Goal: Communication & Community: Ask a question

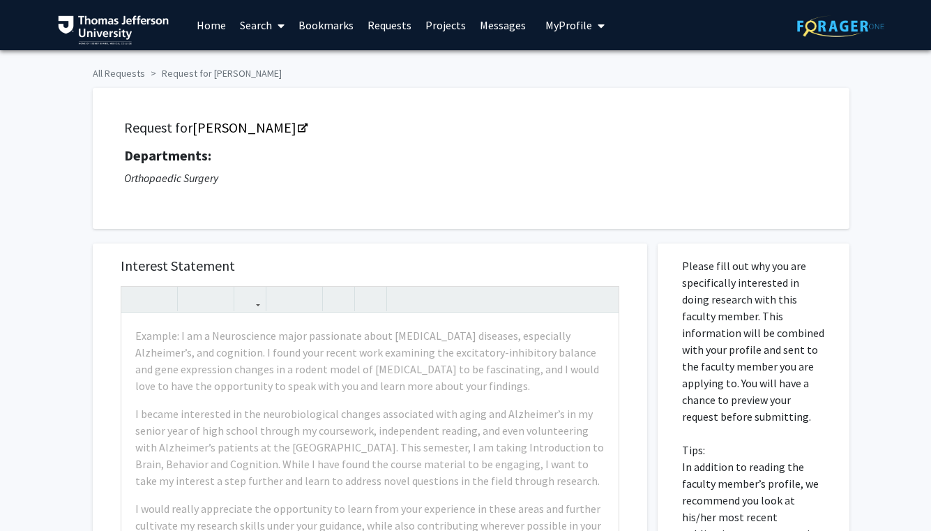
click at [566, 32] on span "My Profile" at bounding box center [568, 25] width 47 height 14
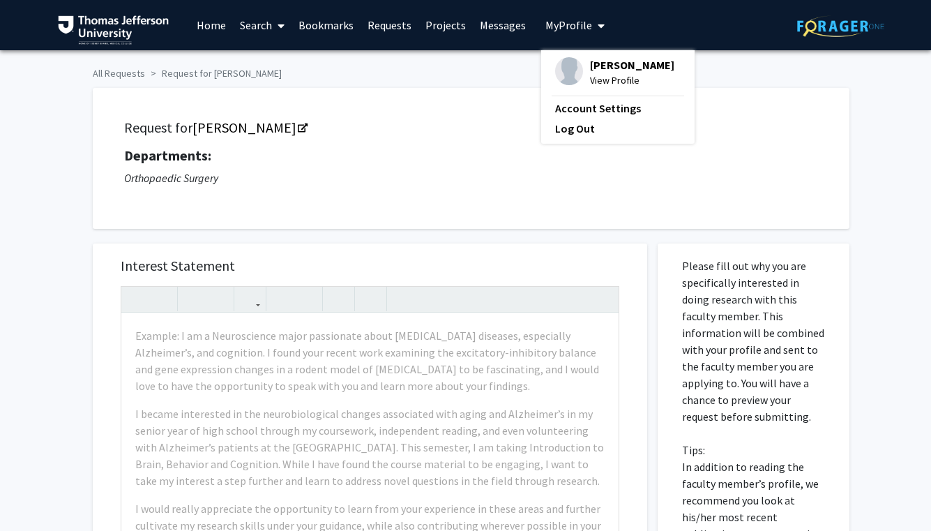
click at [575, 65] on fg-profile-picture at bounding box center [569, 72] width 28 height 31
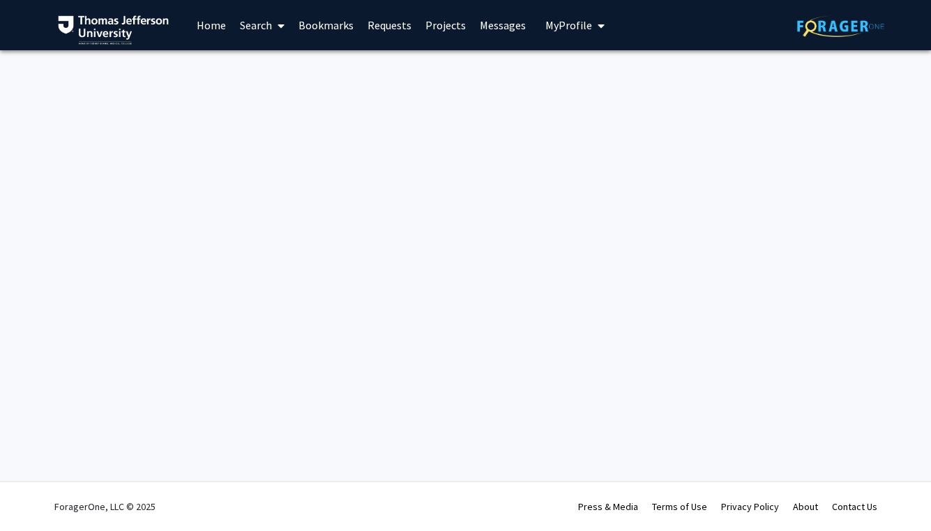
click at [579, 31] on span "My Profile" at bounding box center [568, 25] width 47 height 14
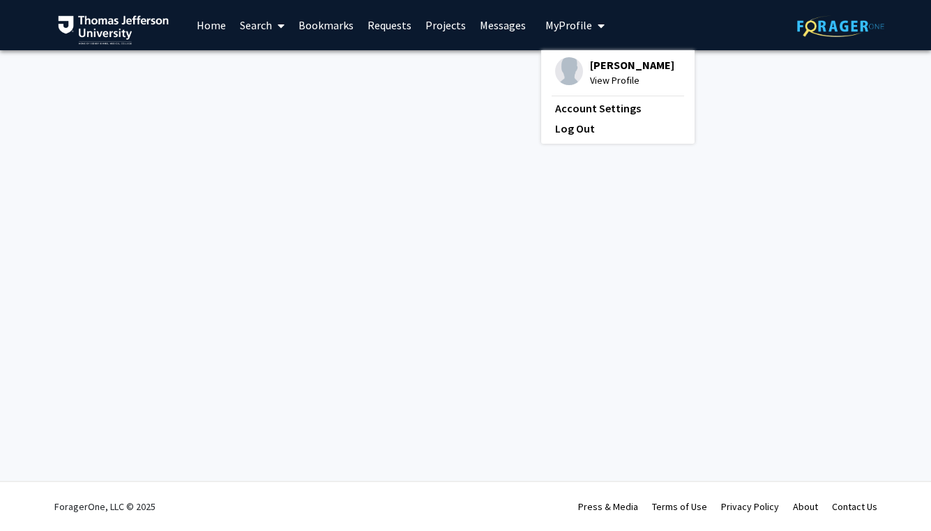
click at [595, 81] on span "View Profile" at bounding box center [632, 80] width 84 height 15
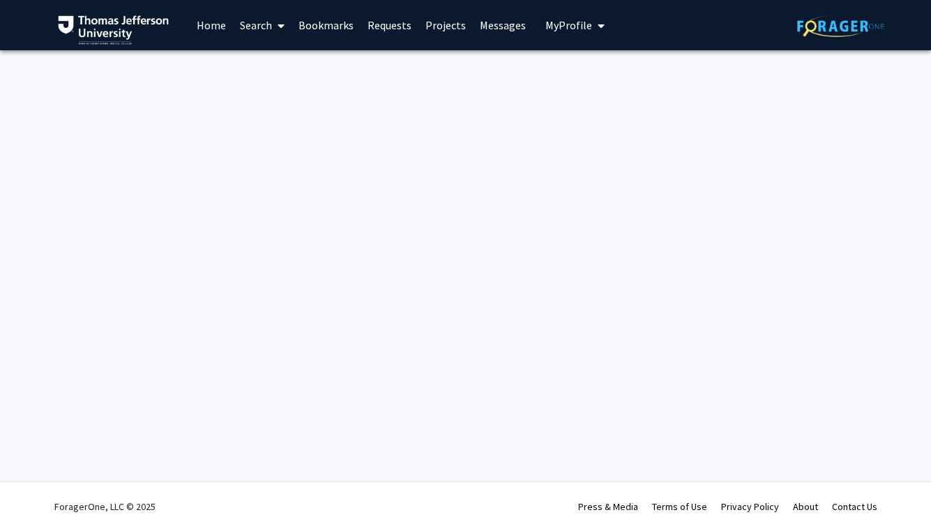
click at [221, 24] on link "Home" at bounding box center [211, 25] width 43 height 49
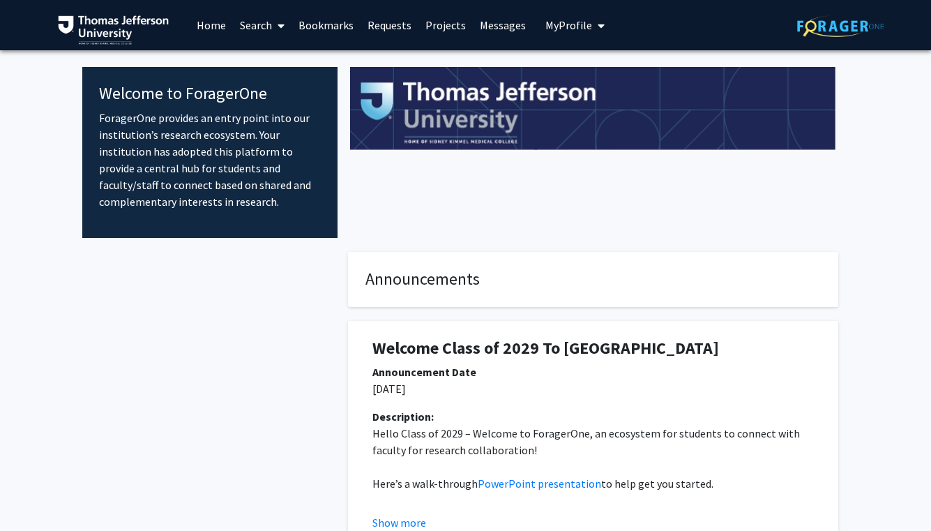
click at [578, 23] on span "My Profile" at bounding box center [568, 25] width 47 height 14
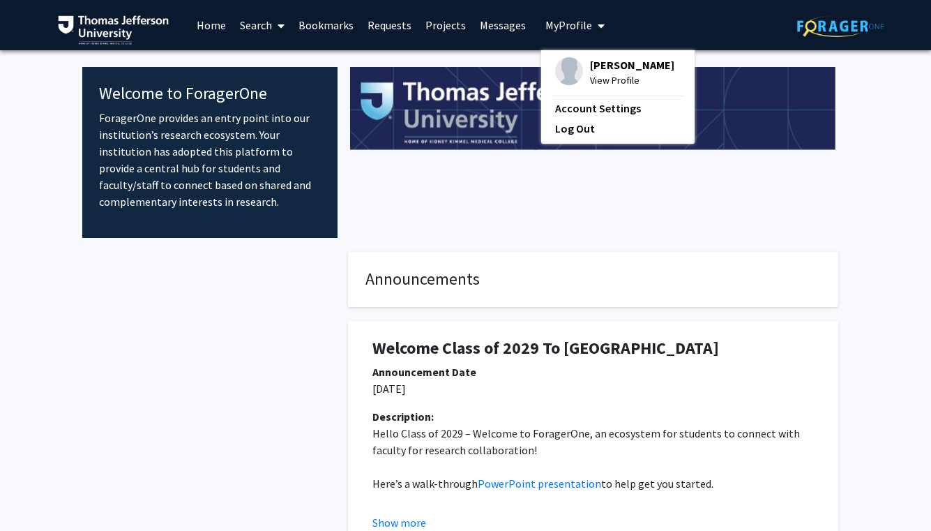
click at [590, 79] on span "View Profile" at bounding box center [632, 80] width 84 height 15
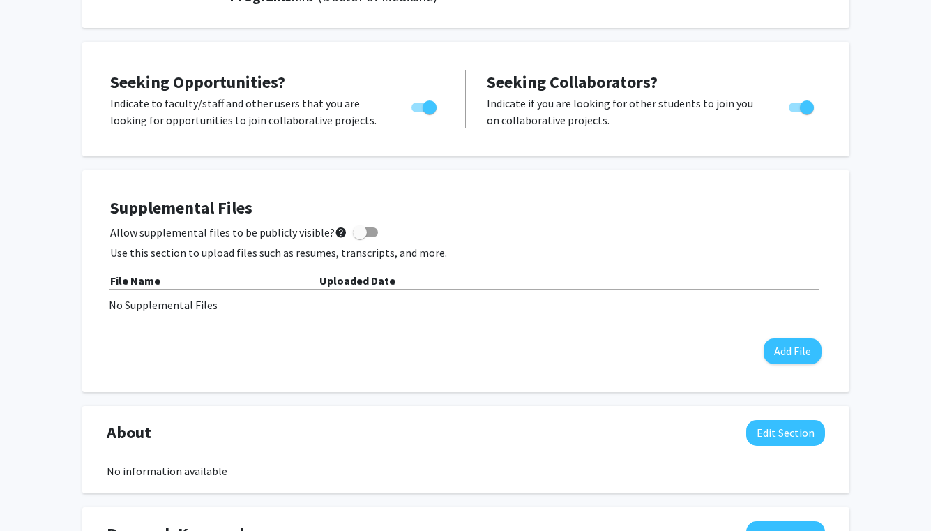
scroll to position [202, 0]
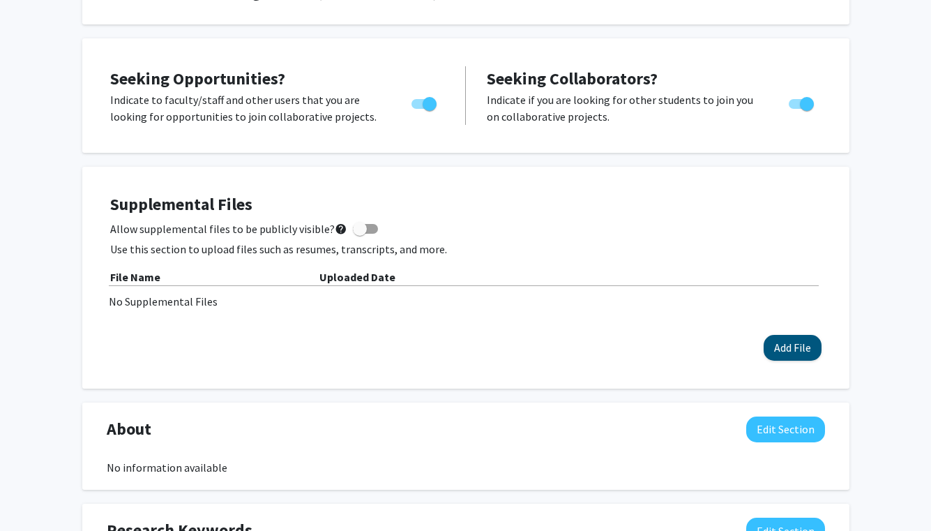
click at [783, 347] on button "Add File" at bounding box center [793, 348] width 58 height 26
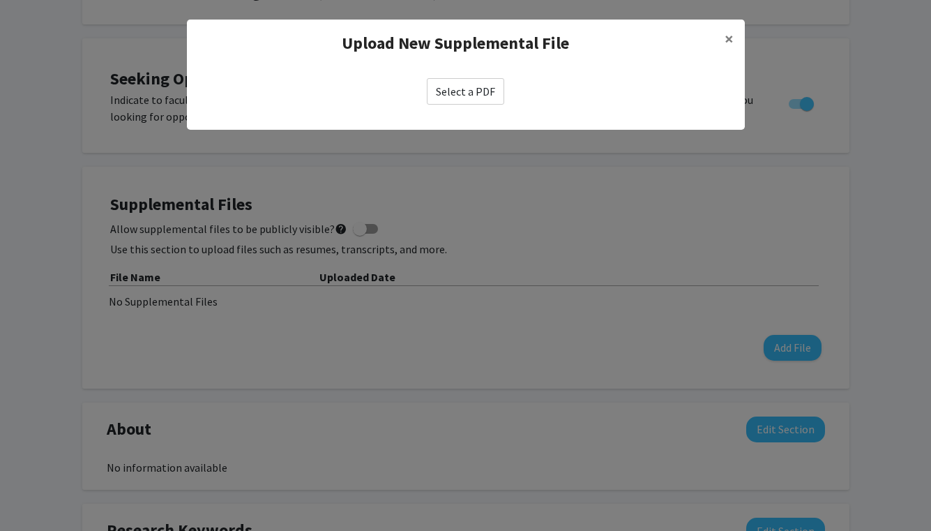
click at [487, 97] on label "Select a PDF" at bounding box center [465, 91] width 77 height 26
click at [0, 0] on input "Select a PDF" at bounding box center [0, 0] width 0 height 0
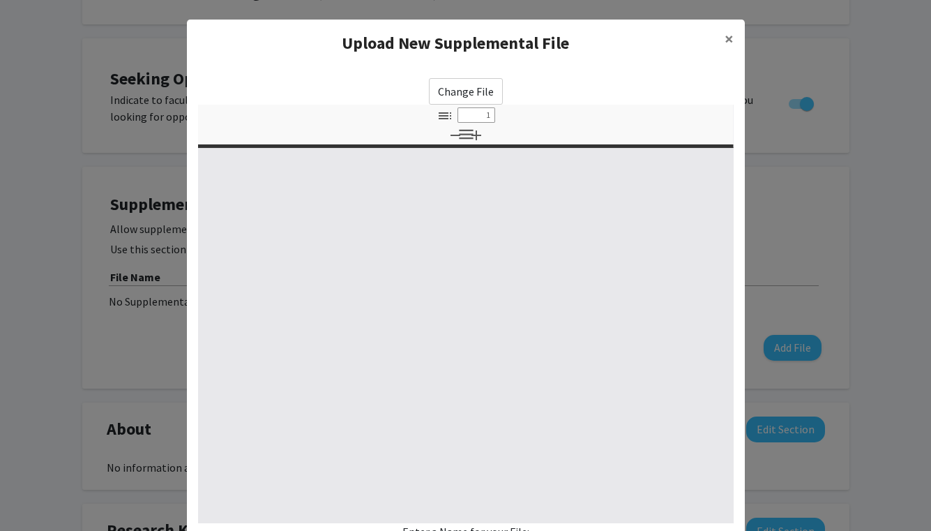
select select "custom"
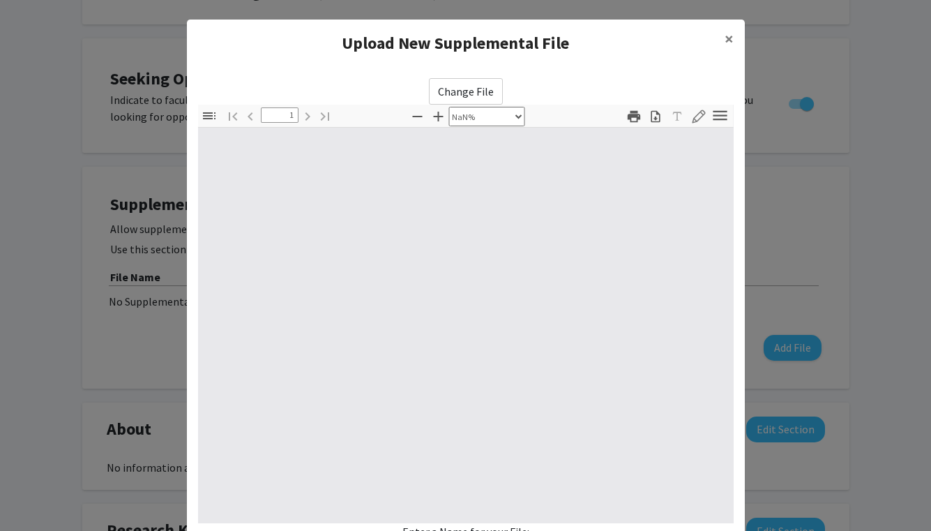
type input "0"
select select "custom"
type input "1"
select select "auto"
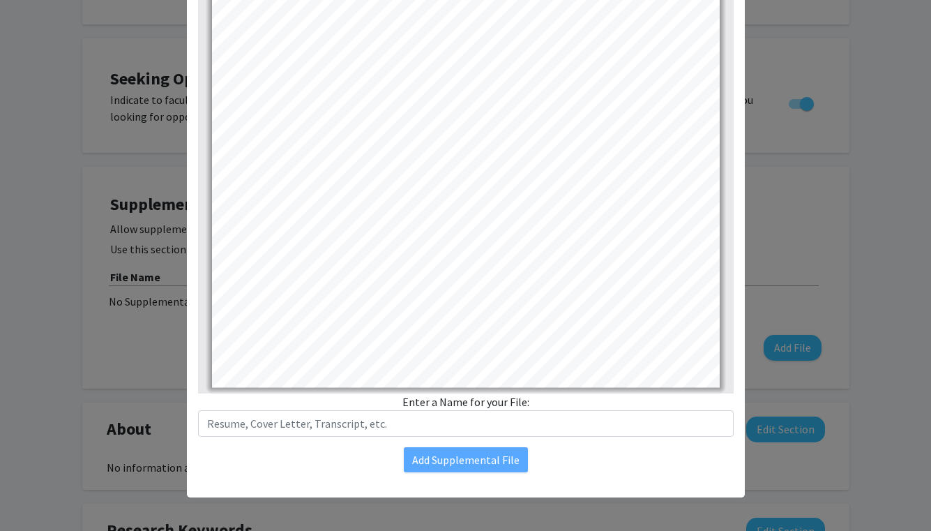
scroll to position [130, 0]
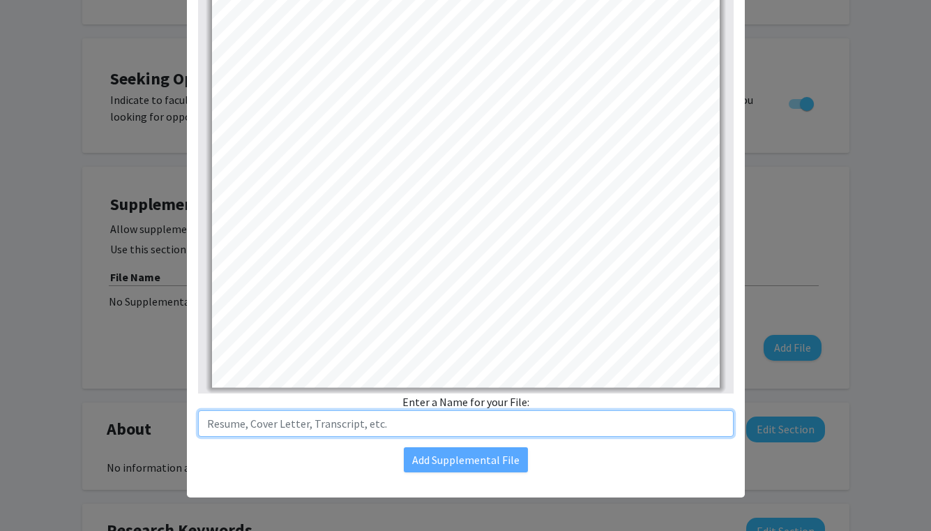
click at [320, 430] on input "text" at bounding box center [466, 423] width 536 height 26
type input "[PERSON_NAME] [DATE]"
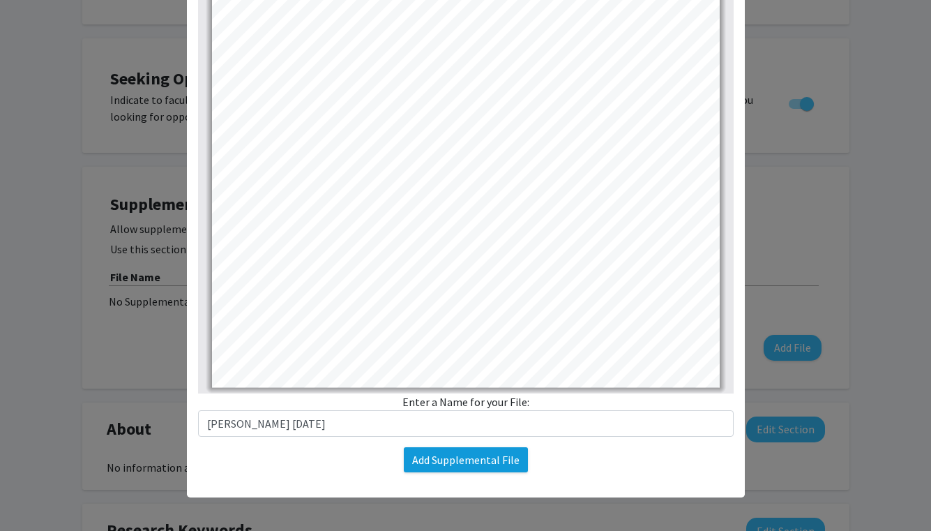
click at [459, 458] on button "Add Supplemental File" at bounding box center [466, 459] width 124 height 25
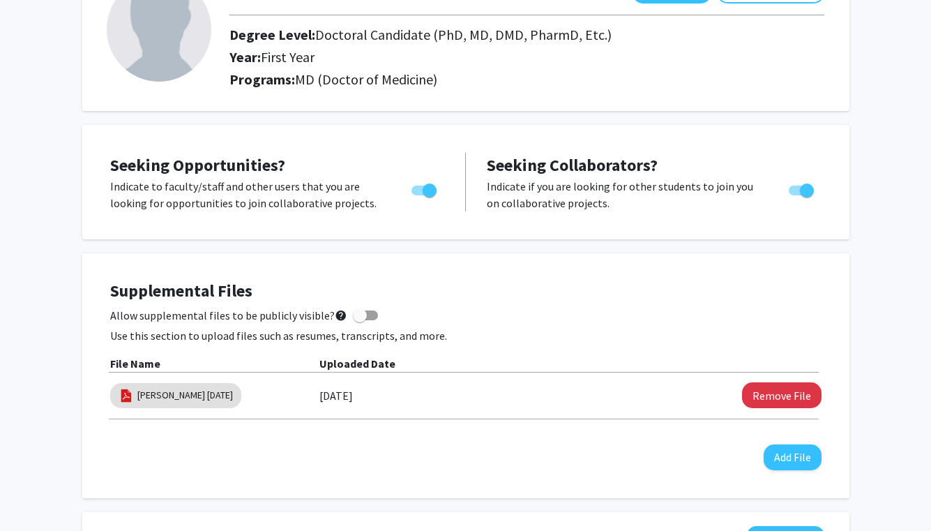
scroll to position [133, 0]
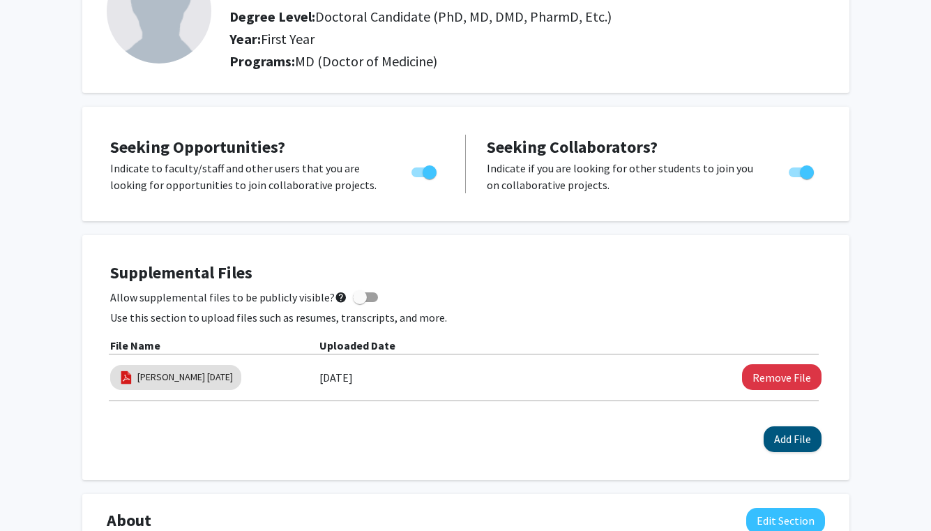
click at [781, 446] on button "Add File" at bounding box center [793, 439] width 58 height 26
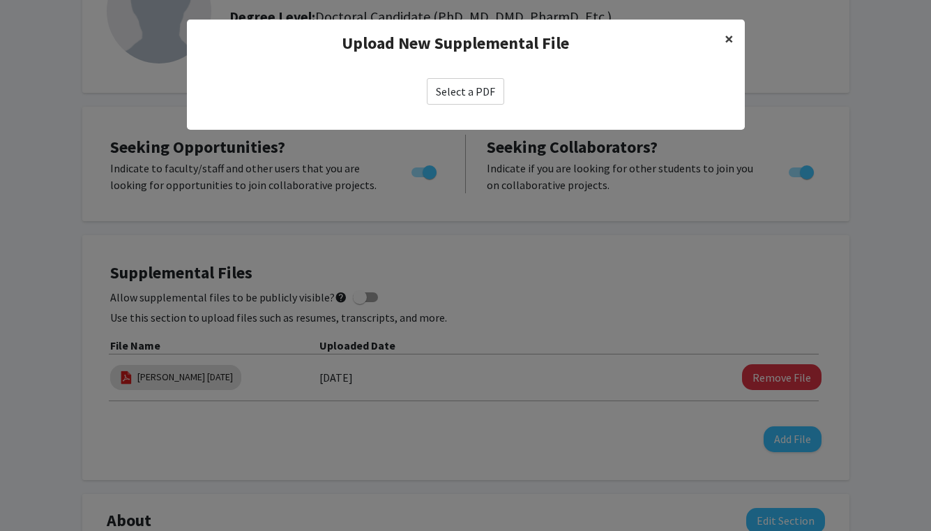
click at [729, 41] on span "×" at bounding box center [729, 39] width 9 height 22
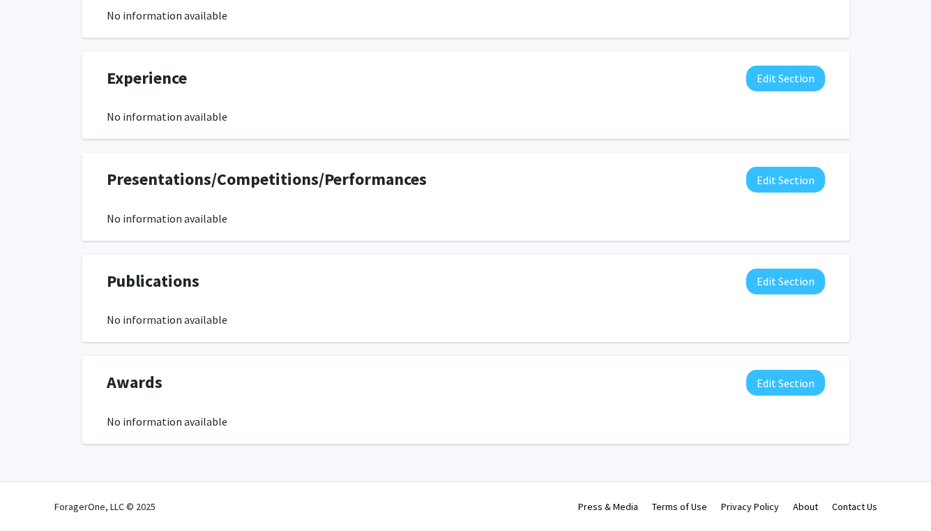
scroll to position [881, 0]
click at [763, 280] on button "Edit Section" at bounding box center [785, 281] width 79 height 26
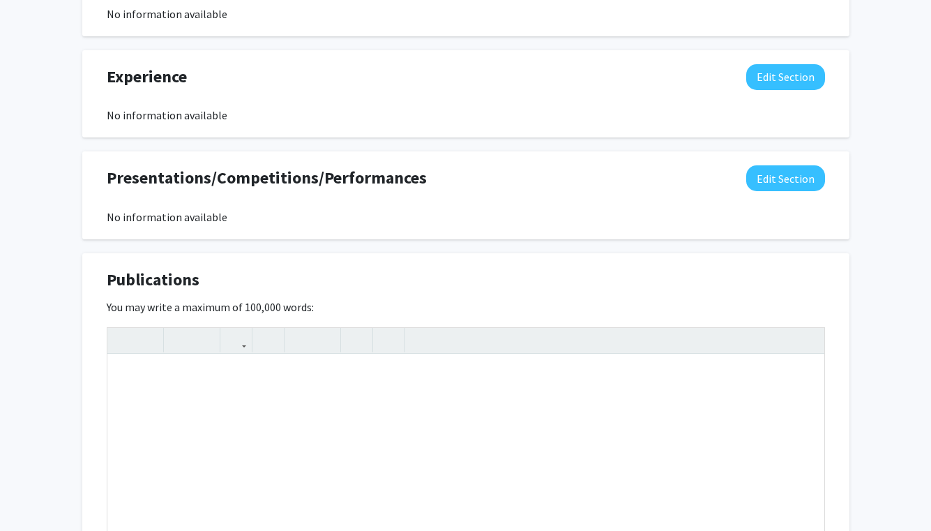
scroll to position [944, 0]
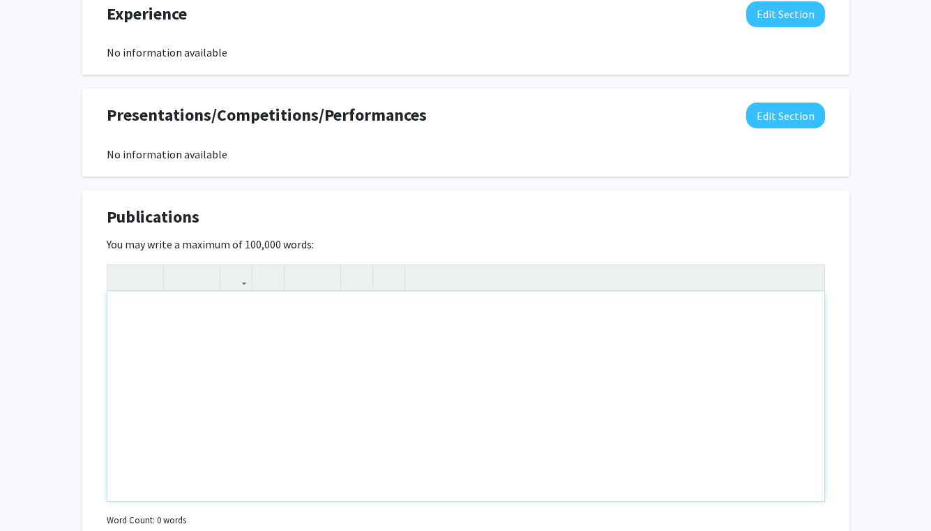
click at [269, 324] on div "Note to users with screen readers: Please deactivate our accessibility plugin f…" at bounding box center [465, 395] width 717 height 209
paste div "Note to users with screen readers: Please deactivate our accessibility plugin f…"
type textarea "<p>[URL][DOMAIN_NAME]</p>"
type textarea "<p>[URL][DOMAIN_NAME]</p><p><br></p>"
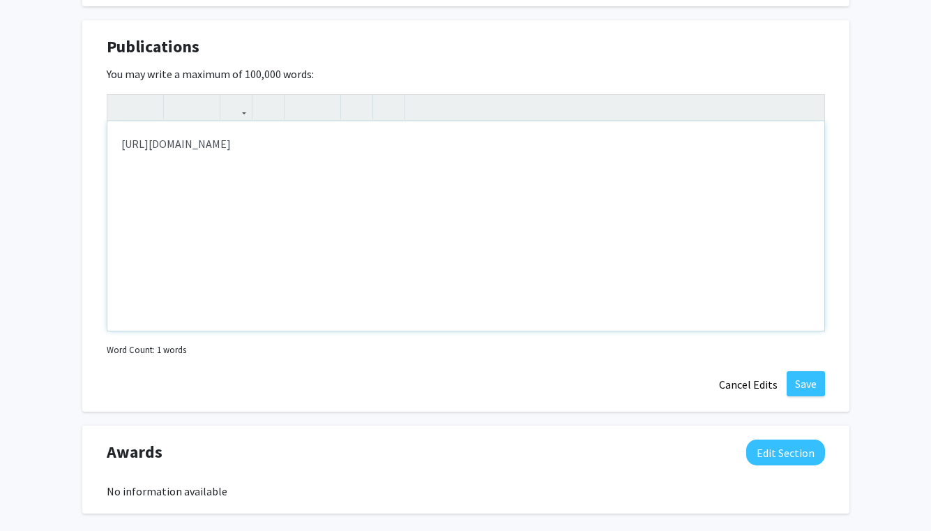
scroll to position [1120, 0]
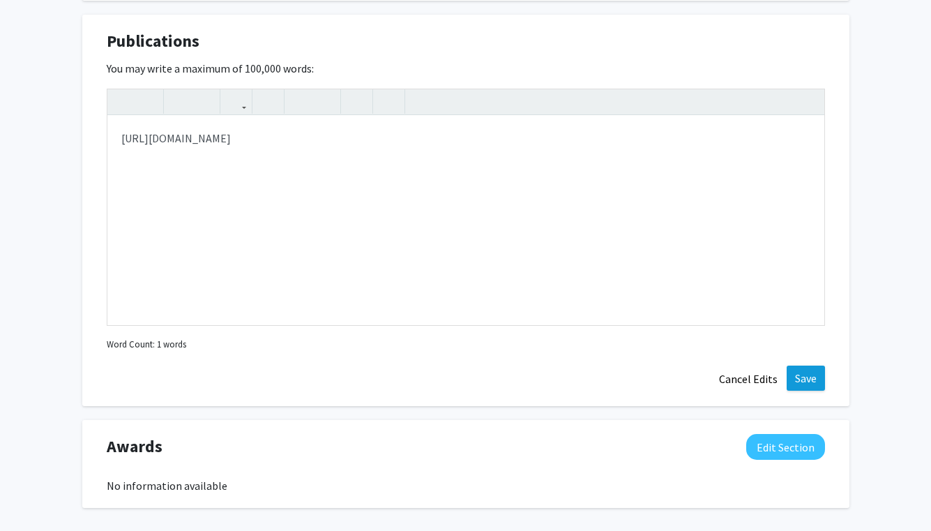
click at [810, 390] on button "Save" at bounding box center [806, 377] width 38 height 25
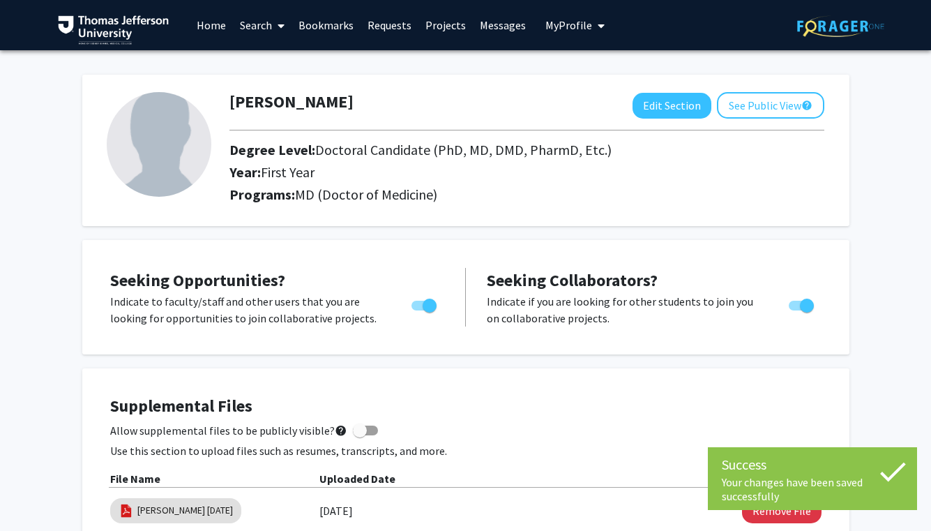
scroll to position [0, 0]
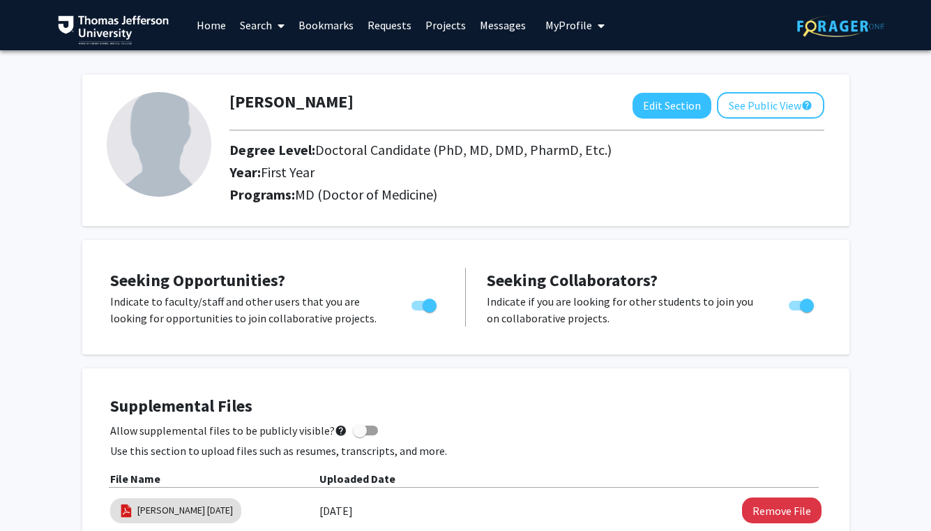
click at [174, 162] on img at bounding box center [159, 144] width 105 height 105
click at [685, 100] on button "Edit Section" at bounding box center [671, 106] width 79 height 26
select select "first_year"
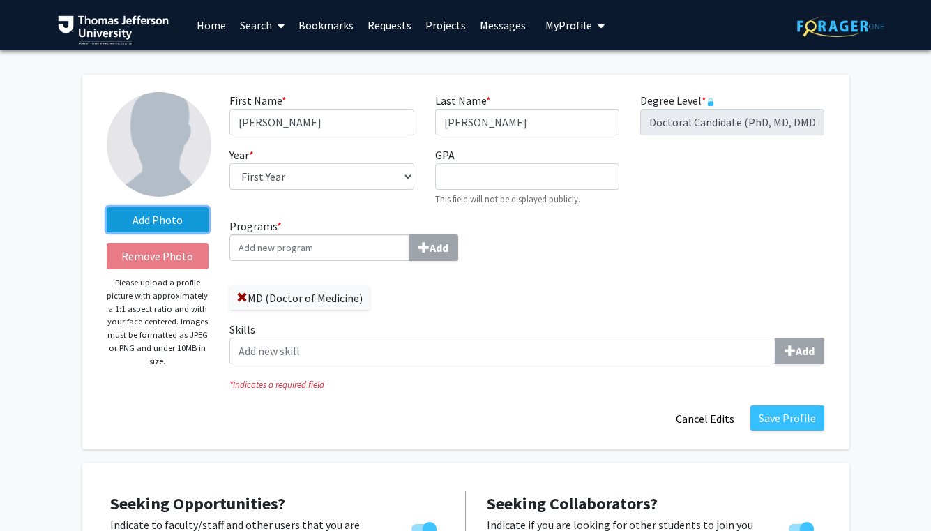
click at [172, 215] on label "Add Photo" at bounding box center [158, 219] width 103 height 25
click at [0, 0] on input "Add Photo" at bounding box center [0, 0] width 0 height 0
click at [185, 219] on label "Add Photo" at bounding box center [158, 219] width 103 height 25
click at [0, 0] on input "Add Photo" at bounding box center [0, 0] width 0 height 0
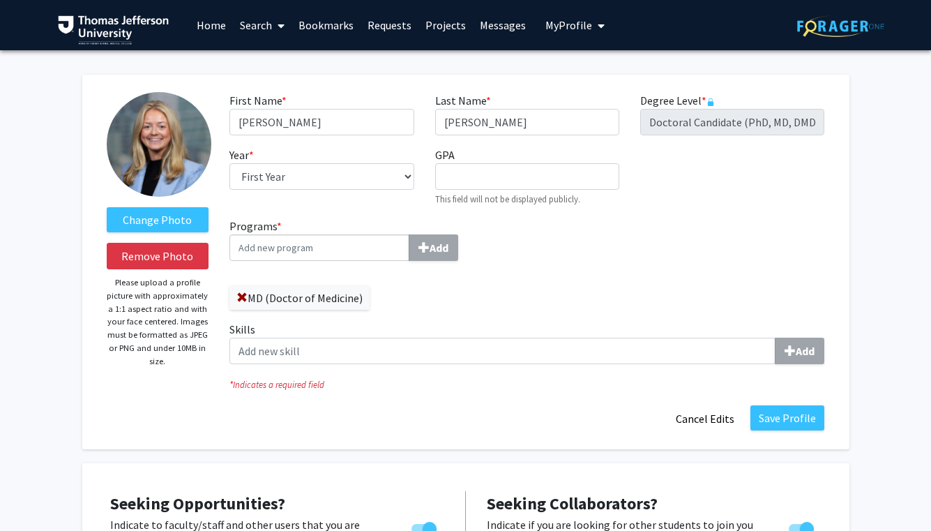
click at [258, 250] on input "Programs * Add" at bounding box center [319, 247] width 180 height 26
click at [596, 250] on div "Programs * Add MD (Doctor of Medicine) Skills Add" at bounding box center [527, 297] width 616 height 158
click at [789, 411] on button "Save Profile" at bounding box center [787, 417] width 74 height 25
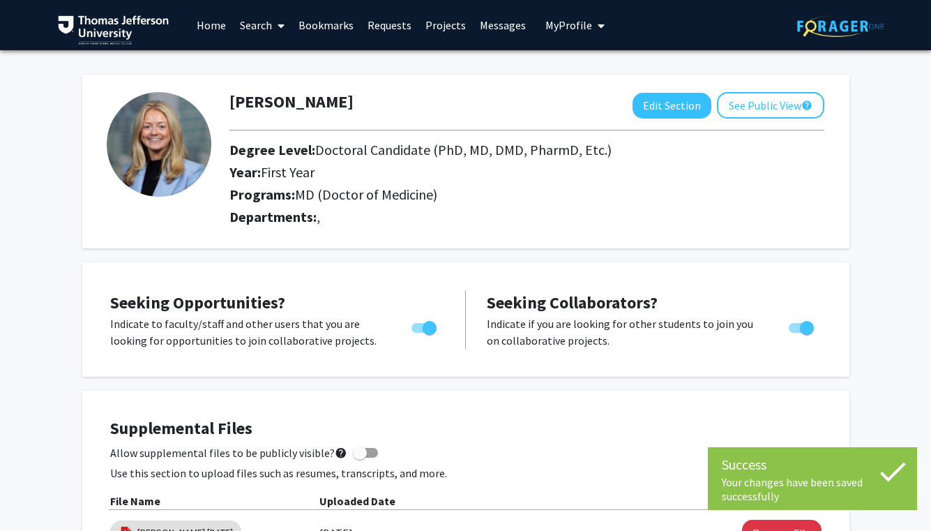
click at [320, 24] on link "Bookmarks" at bounding box center [325, 25] width 69 height 49
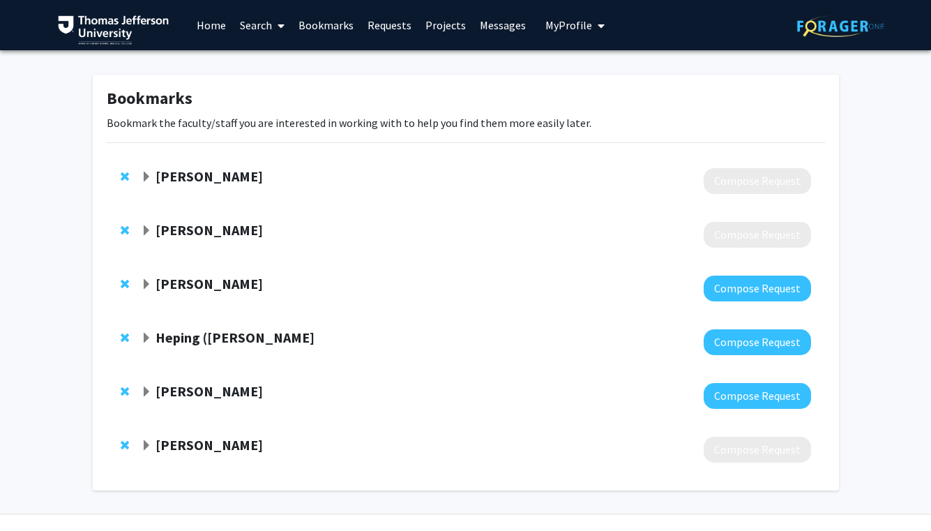
click at [198, 447] on strong "[PERSON_NAME]" at bounding box center [209, 444] width 107 height 17
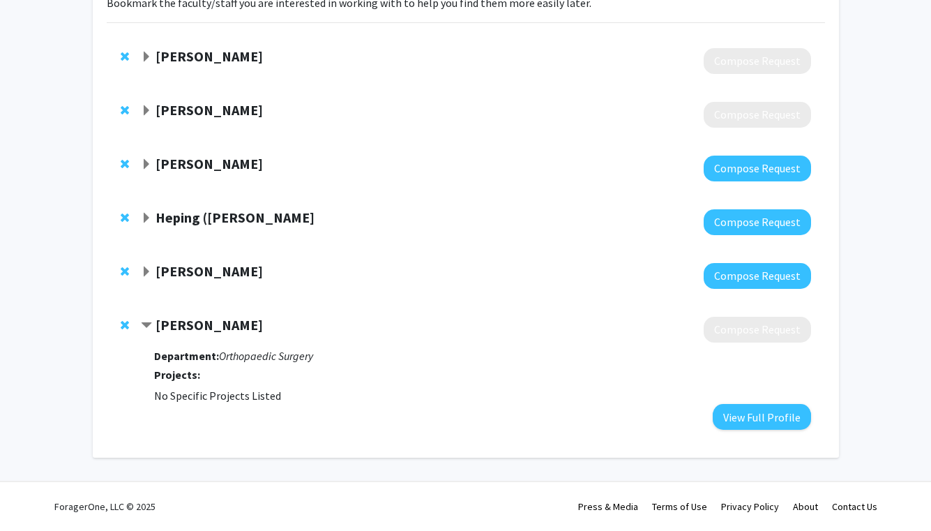
scroll to position [121, 0]
click at [775, 415] on button "View Full Profile" at bounding box center [762, 417] width 98 height 26
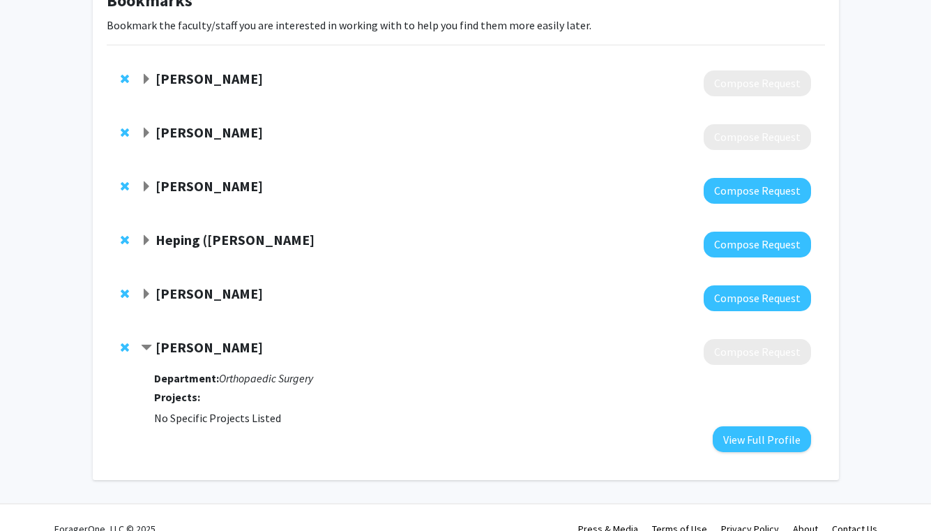
click at [197, 349] on strong "[PERSON_NAME]" at bounding box center [209, 346] width 107 height 17
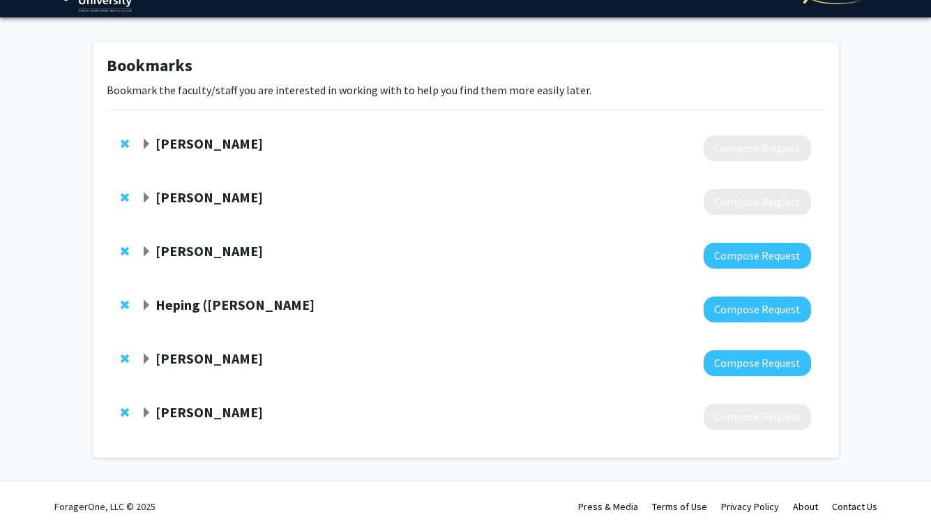
scroll to position [34, 0]
click at [191, 412] on strong "[PERSON_NAME]" at bounding box center [209, 411] width 107 height 17
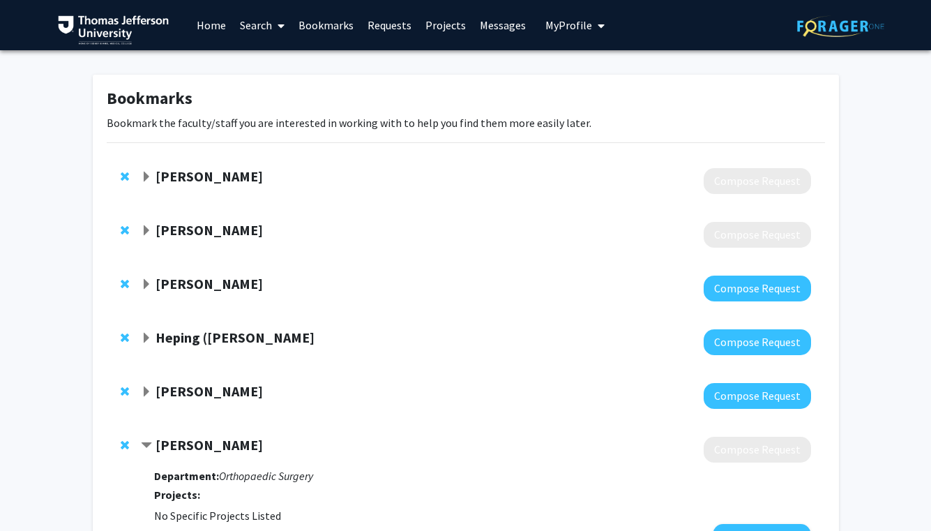
scroll to position [0, 0]
click at [218, 31] on link "Home" at bounding box center [211, 25] width 43 height 49
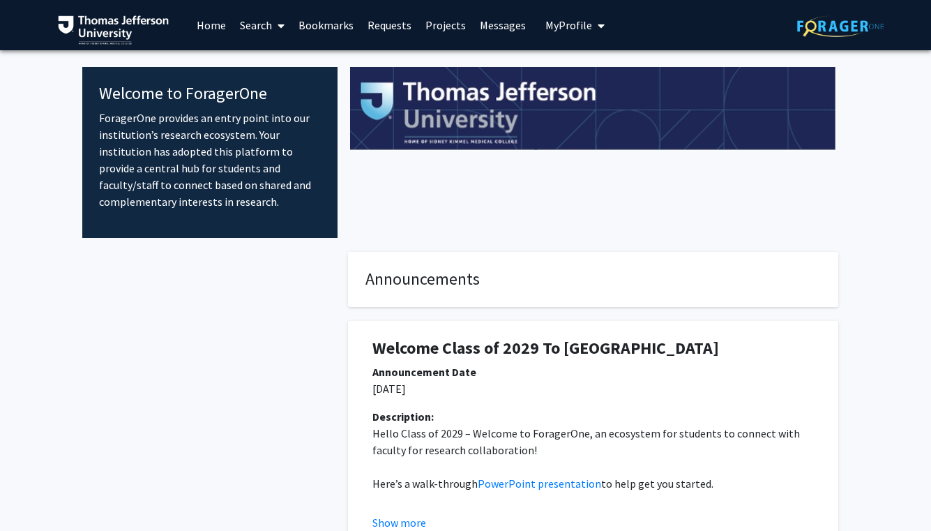
click at [254, 20] on link "Search" at bounding box center [262, 25] width 59 height 49
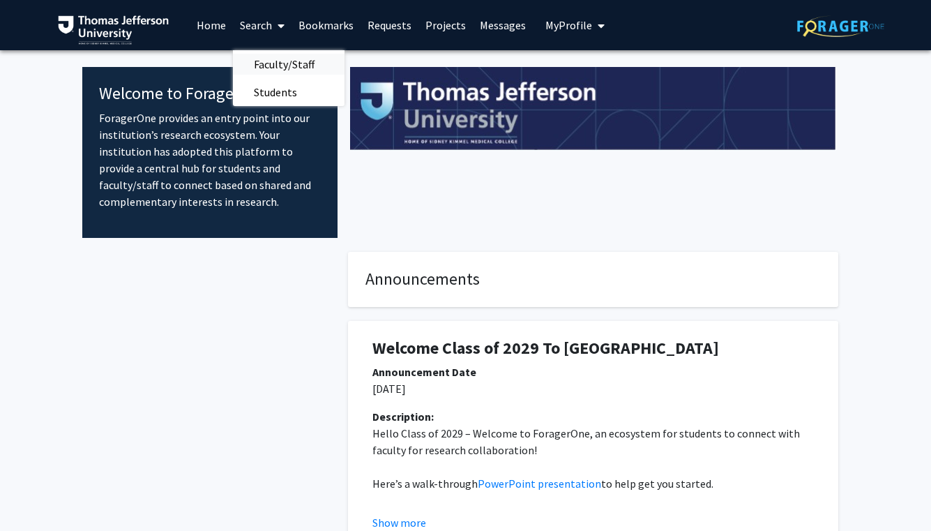
click at [275, 54] on span "Faculty/Staff" at bounding box center [284, 64] width 103 height 28
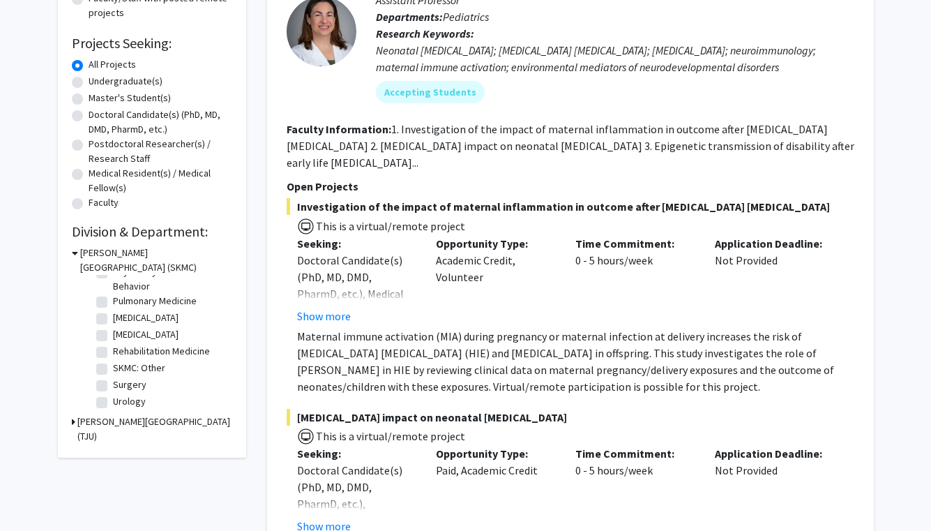
scroll to position [216, 0]
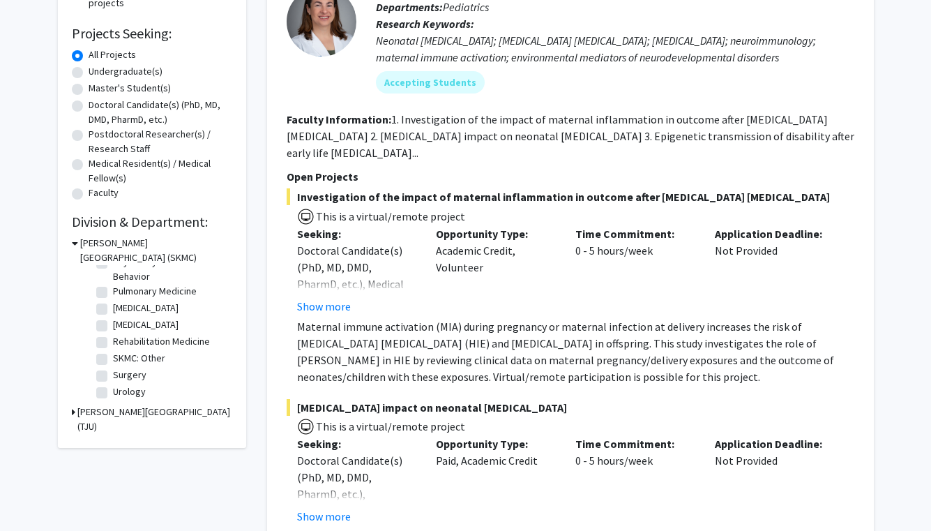
click at [79, 412] on h3 "[PERSON_NAME][GEOGRAPHIC_DATA] (TJU)" at bounding box center [154, 418] width 155 height 29
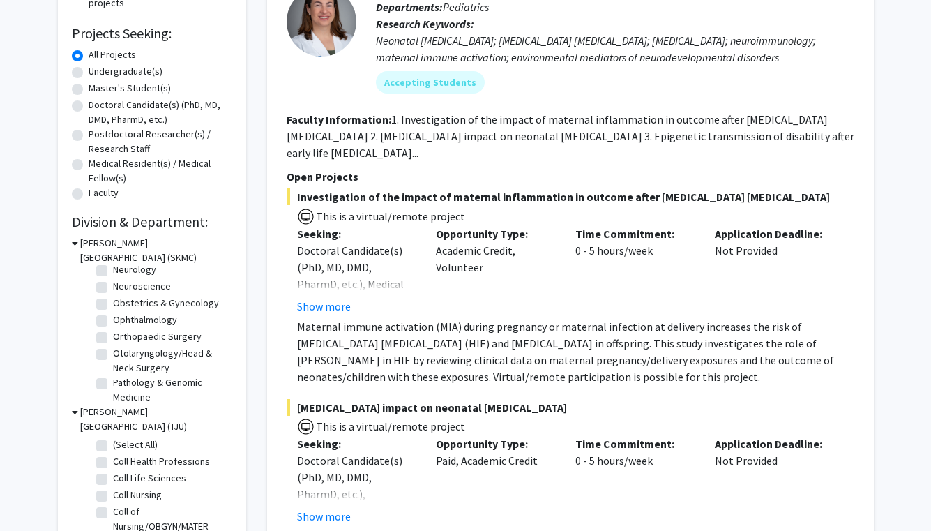
scroll to position [386, 0]
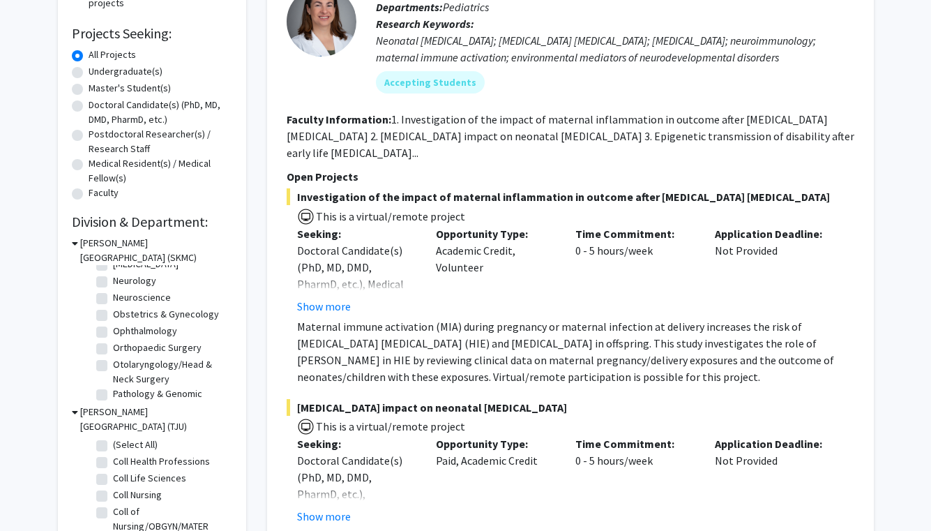
click at [137, 348] on label "Orthopaedic Surgery" at bounding box center [157, 347] width 89 height 15
click at [122, 348] on input "Orthopaedic Surgery" at bounding box center [117, 344] width 9 height 9
checkbox input "true"
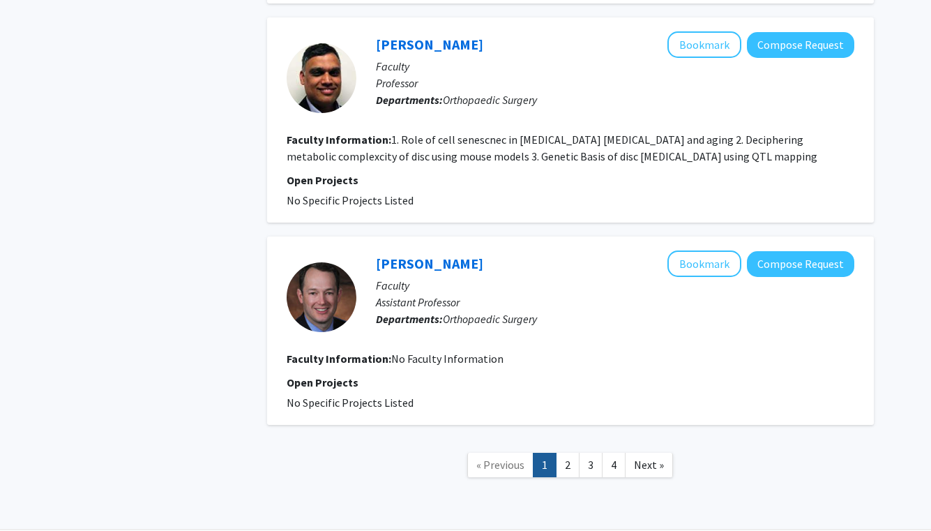
scroll to position [2710, 0]
click at [570, 453] on link "2" at bounding box center [568, 465] width 24 height 24
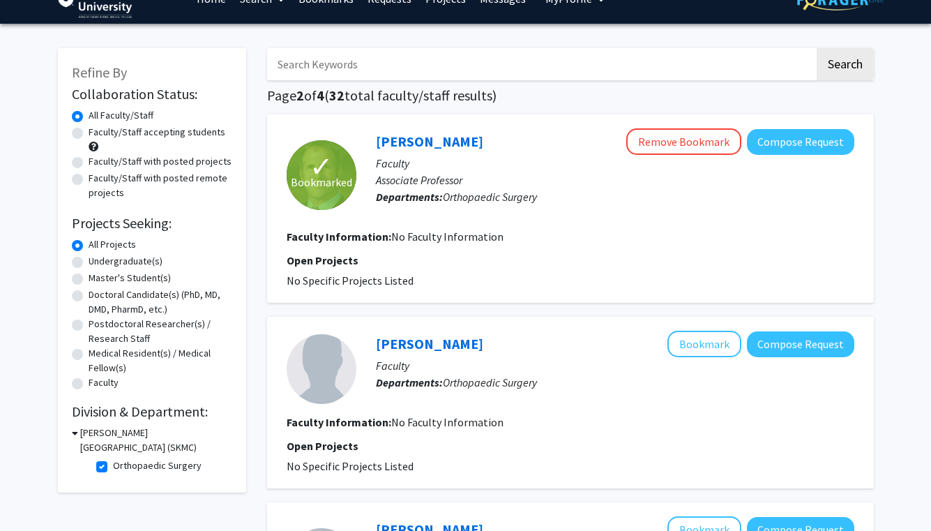
scroll to position [27, 0]
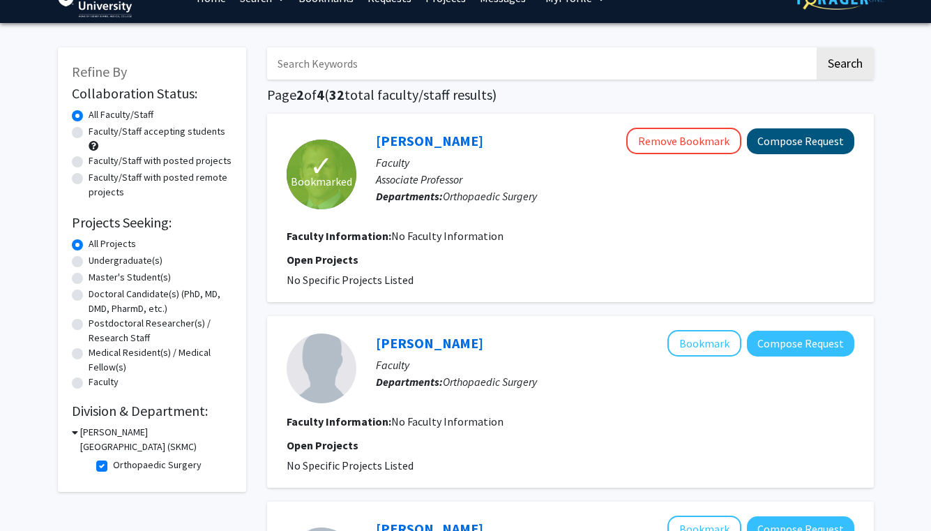
click at [811, 150] on button "Compose Request" at bounding box center [800, 141] width 107 height 26
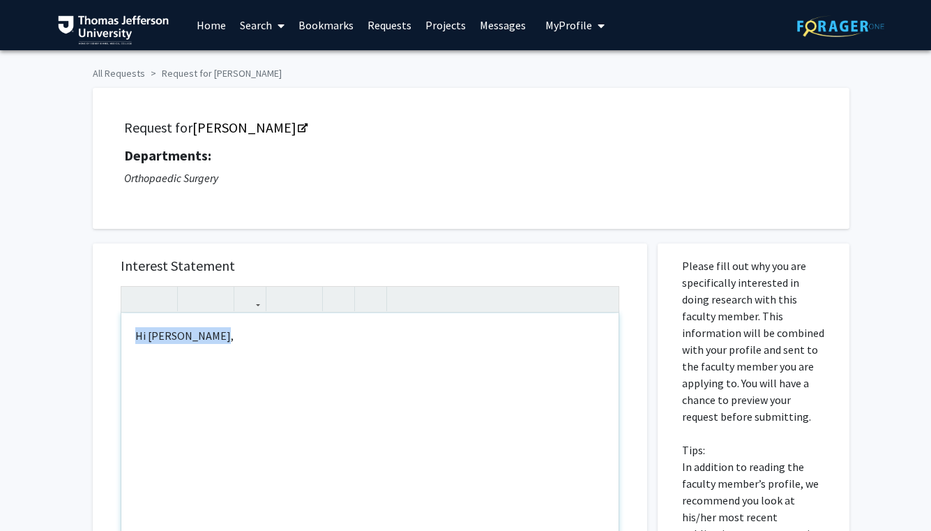
drag, startPoint x: 231, startPoint y: 338, endPoint x: 79, endPoint y: 334, distance: 152.1
click at [79, 334] on div "All Requests Request for [PERSON_NAME] Request for [PERSON_NAME] Departments: O…" at bounding box center [465, 482] width 931 height 864
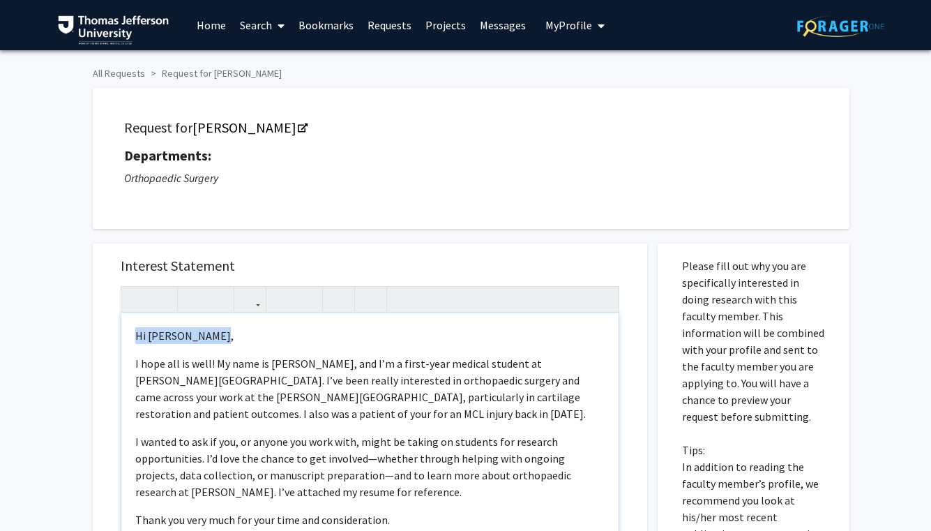
type textarea "<p>Hi [PERSON_NAME],</p><p>I hope all is well! My name is [PERSON_NAME], and I’…"
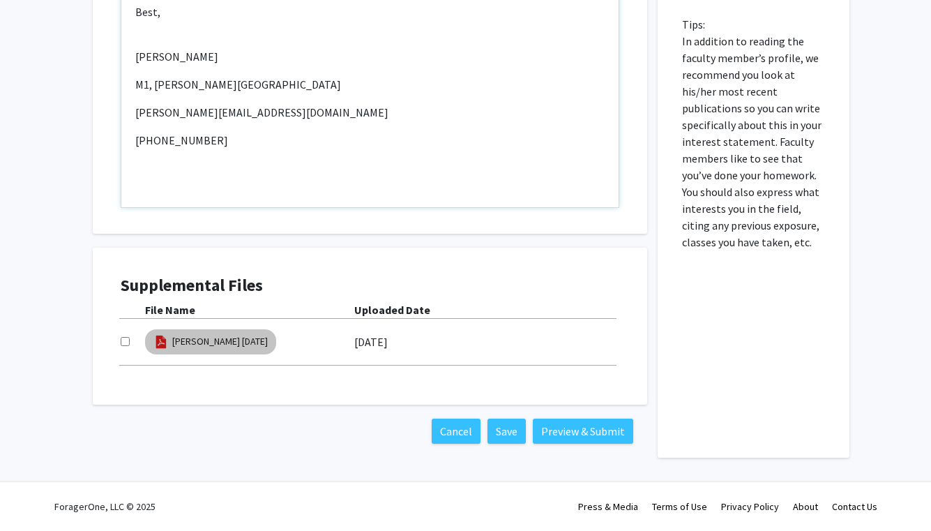
scroll to position [427, 0]
click at [124, 342] on input "checkbox" at bounding box center [125, 341] width 9 height 9
checkbox input "true"
click at [576, 431] on button "Preview & Submit" at bounding box center [583, 430] width 100 height 25
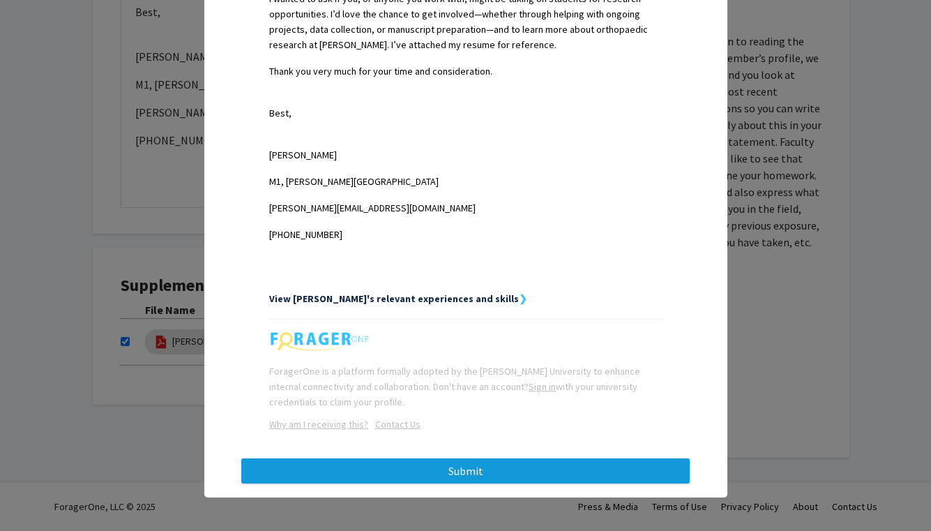
scroll to position [490, 0]
click at [440, 471] on button "Submit" at bounding box center [465, 470] width 448 height 25
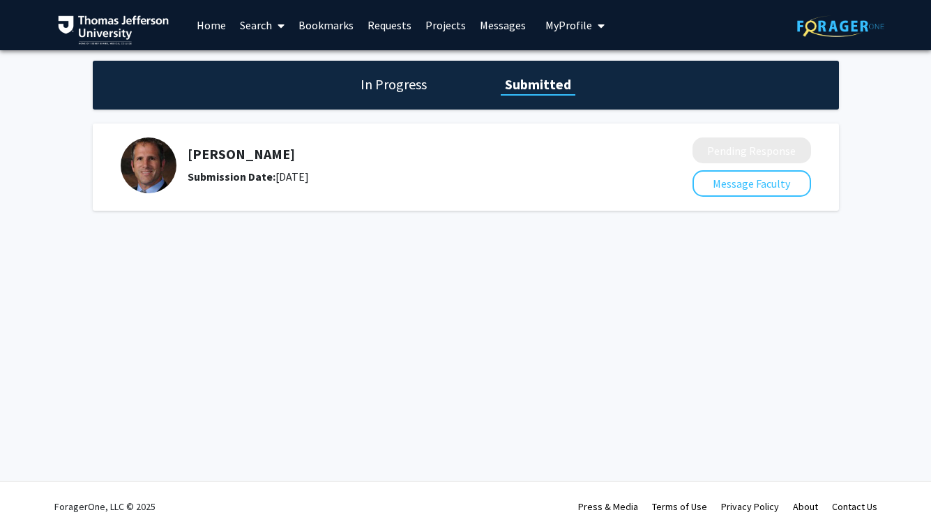
click at [393, 26] on link "Requests" at bounding box center [390, 25] width 58 height 49
click at [199, 25] on link "Home" at bounding box center [211, 25] width 43 height 49
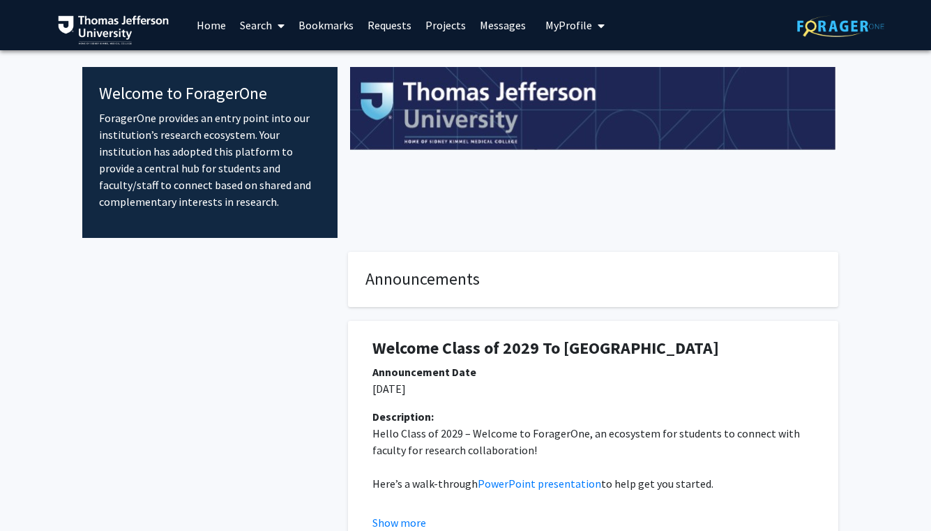
click at [260, 22] on link "Search" at bounding box center [262, 25] width 59 height 49
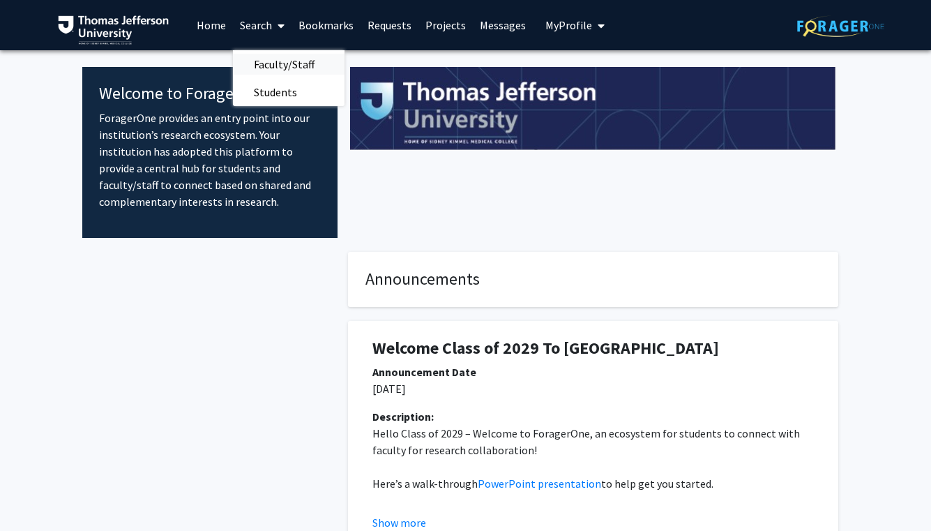
click at [266, 68] on span "Faculty/Staff" at bounding box center [284, 64] width 103 height 28
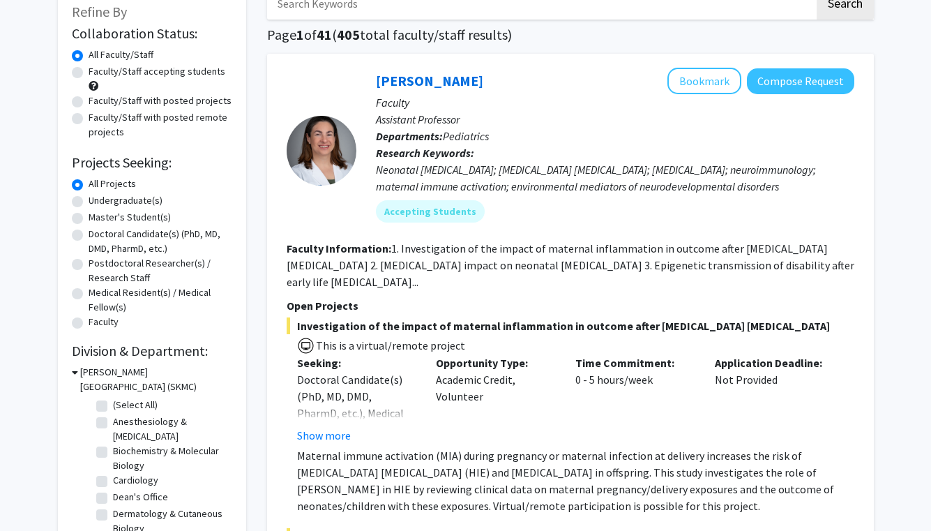
scroll to position [96, 0]
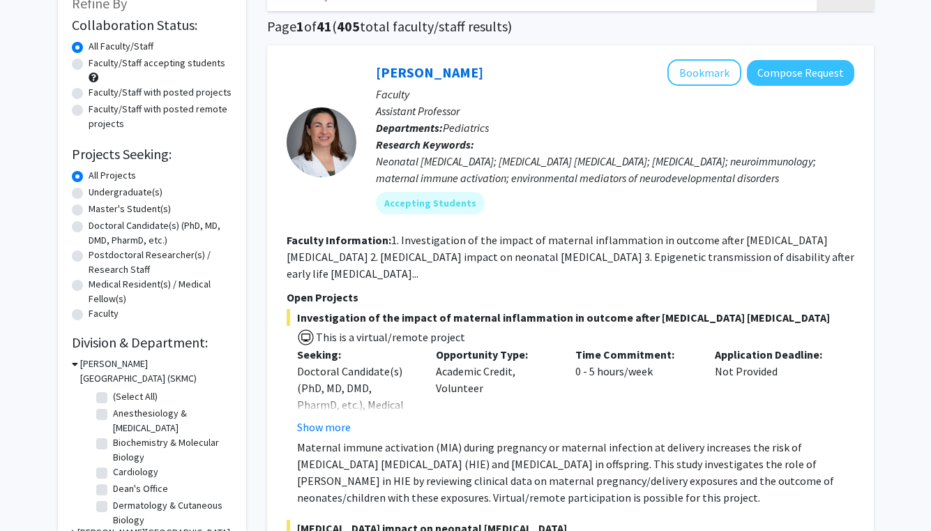
click at [146, 417] on label "Anesthesiology & [MEDICAL_DATA]" at bounding box center [171, 420] width 116 height 29
click at [122, 415] on input "Anesthesiology & [MEDICAL_DATA]" at bounding box center [117, 410] width 9 height 9
checkbox input "true"
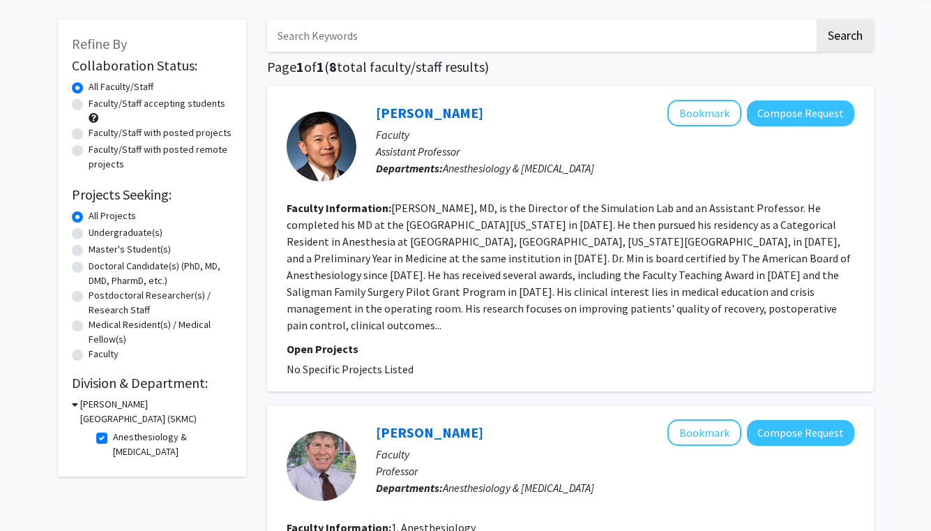
scroll to position [56, 0]
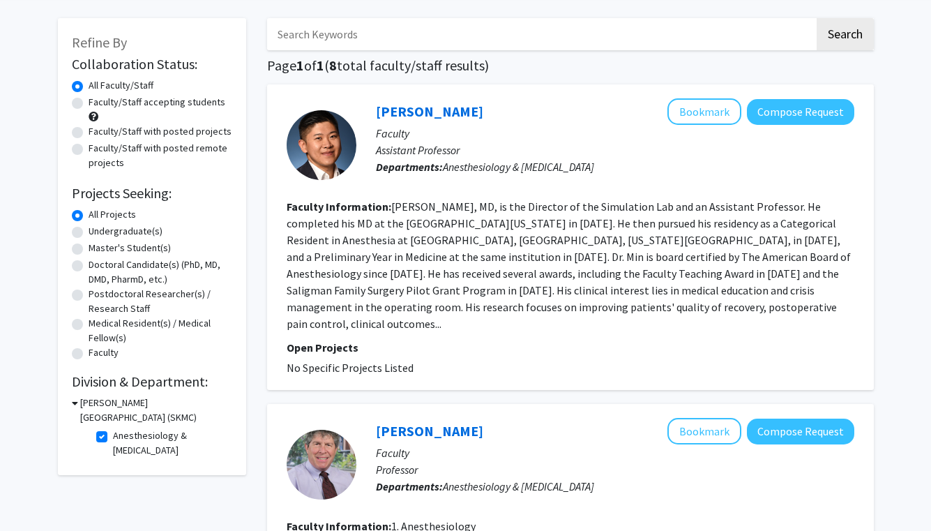
click at [137, 440] on label "Anesthesiology & [MEDICAL_DATA]" at bounding box center [171, 442] width 116 height 29
click at [122, 437] on input "Anesthesiology & [MEDICAL_DATA]" at bounding box center [117, 432] width 9 height 9
checkbox input "false"
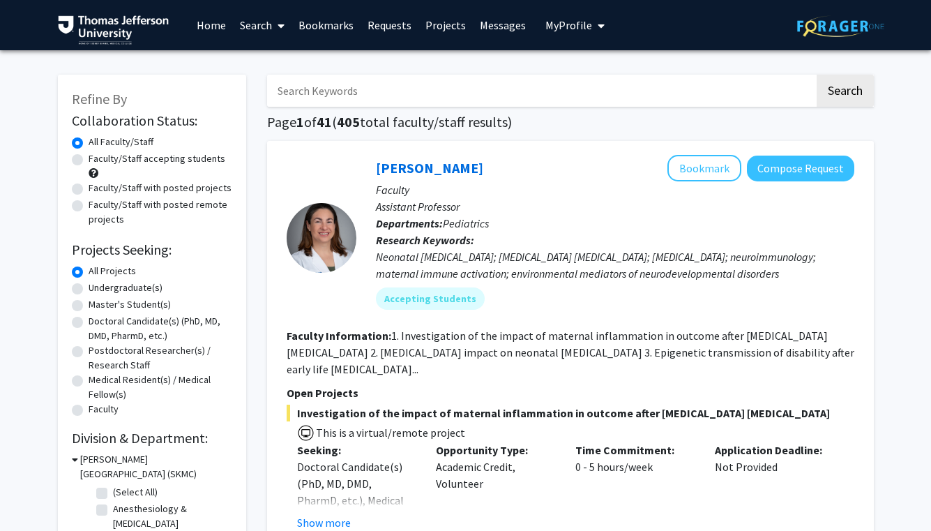
click at [168, 188] on label "Faculty/Staff with posted projects" at bounding box center [160, 188] width 143 height 15
click at [98, 188] on input "Faculty/Staff with posted projects" at bounding box center [93, 185] width 9 height 9
radio input "true"
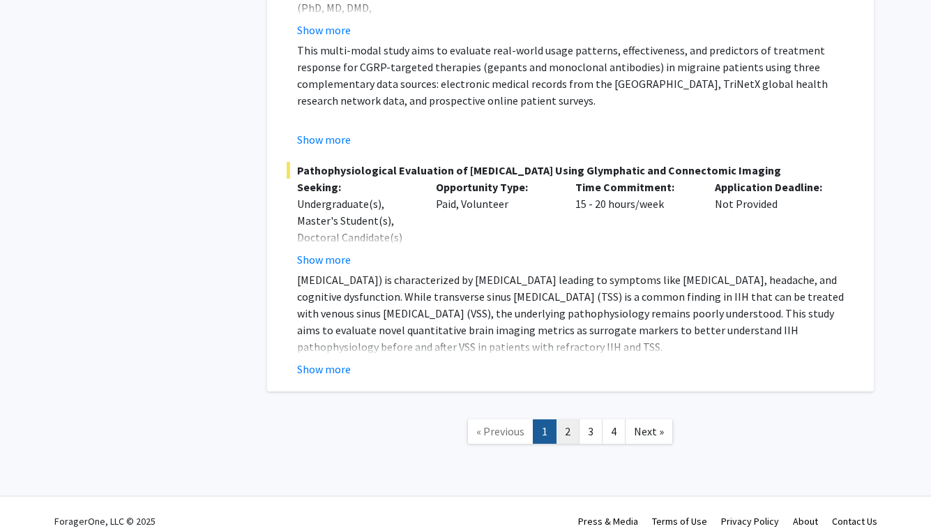
scroll to position [10294, 0]
click at [570, 420] on link "2" at bounding box center [568, 432] width 24 height 24
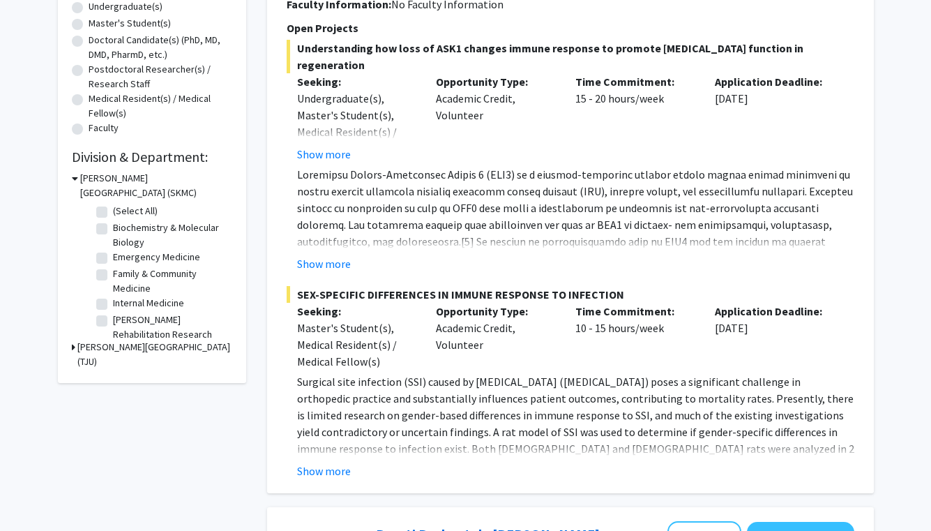
scroll to position [319, 0]
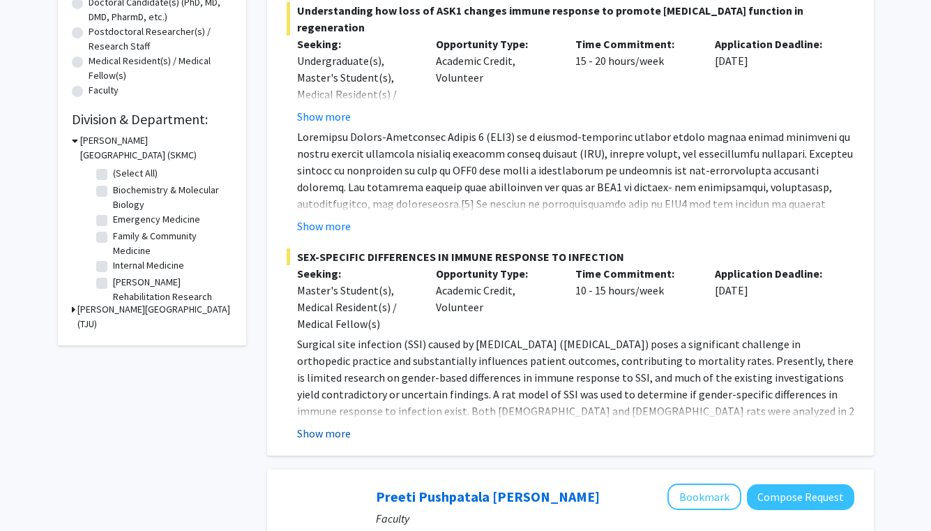
click at [344, 429] on button "Show more" at bounding box center [324, 433] width 54 height 17
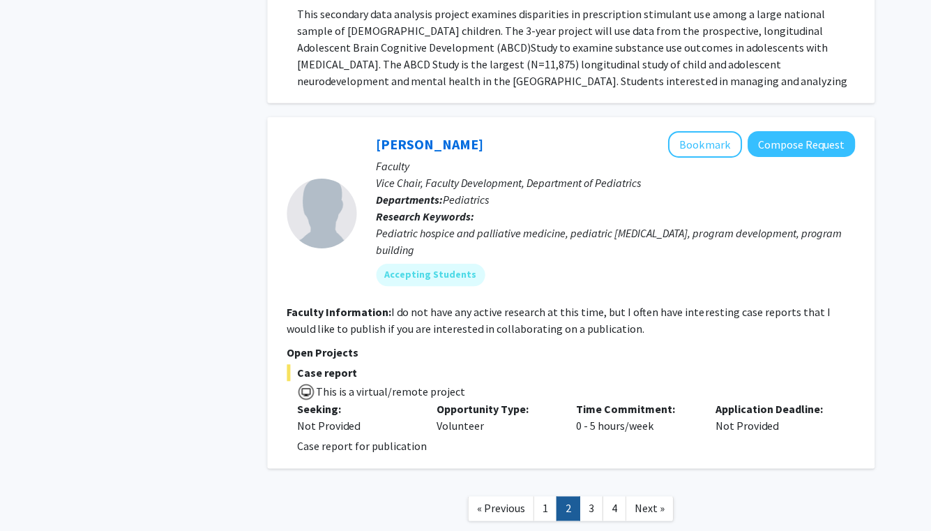
scroll to position [5406, 0]
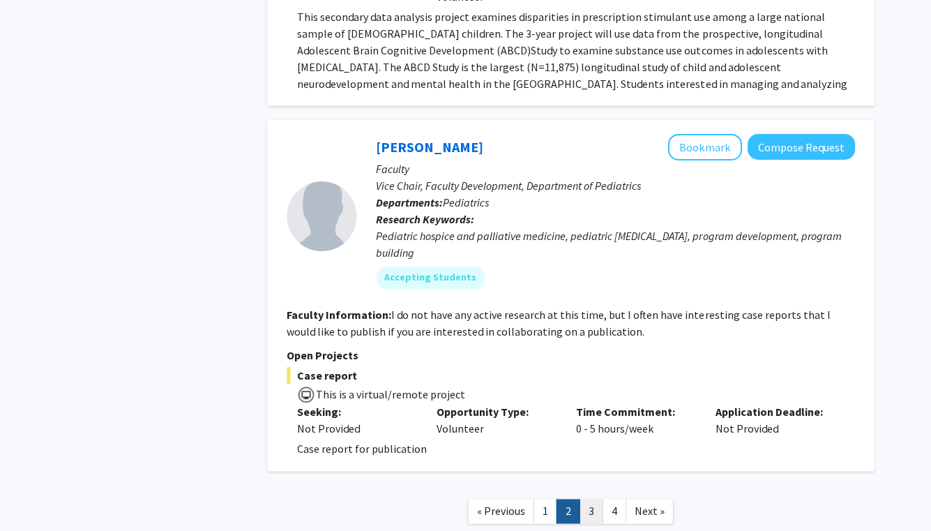
click at [587, 499] on link "3" at bounding box center [591, 511] width 24 height 24
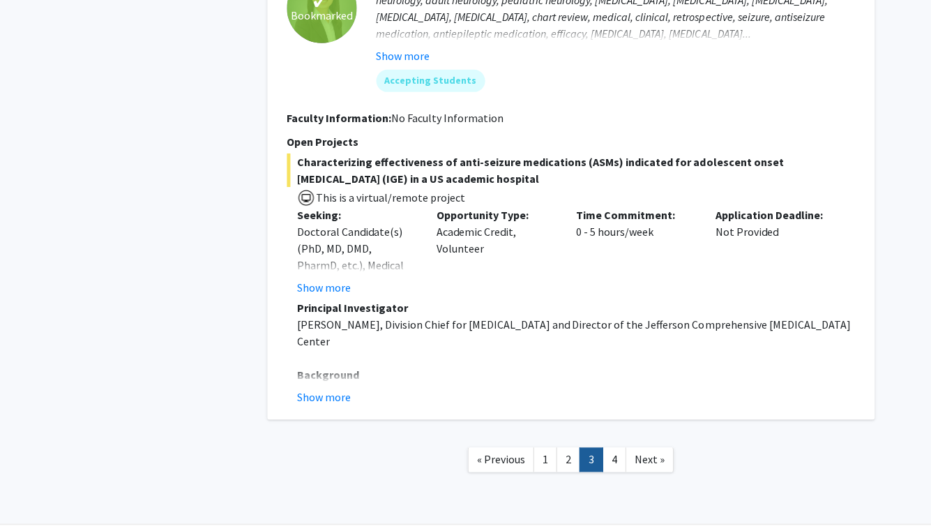
scroll to position [4694, 0]
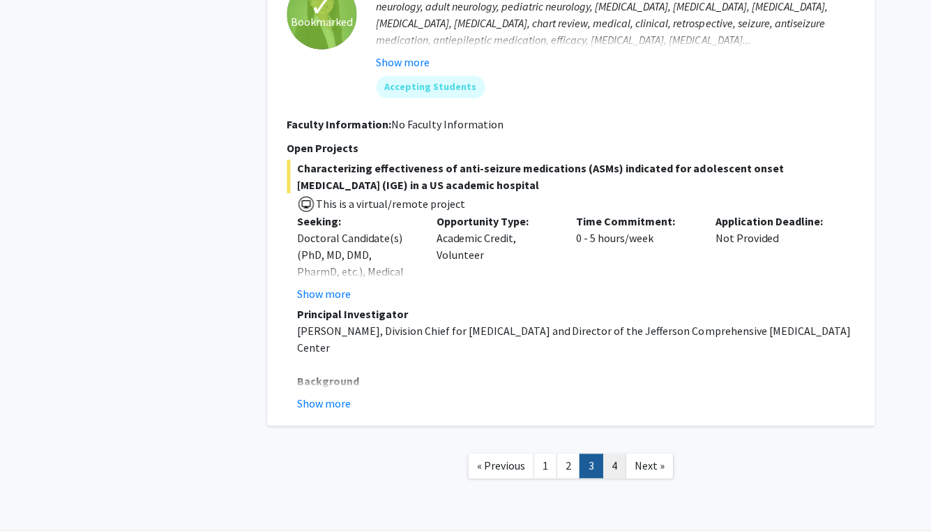
click at [619, 453] on link "4" at bounding box center [614, 465] width 24 height 24
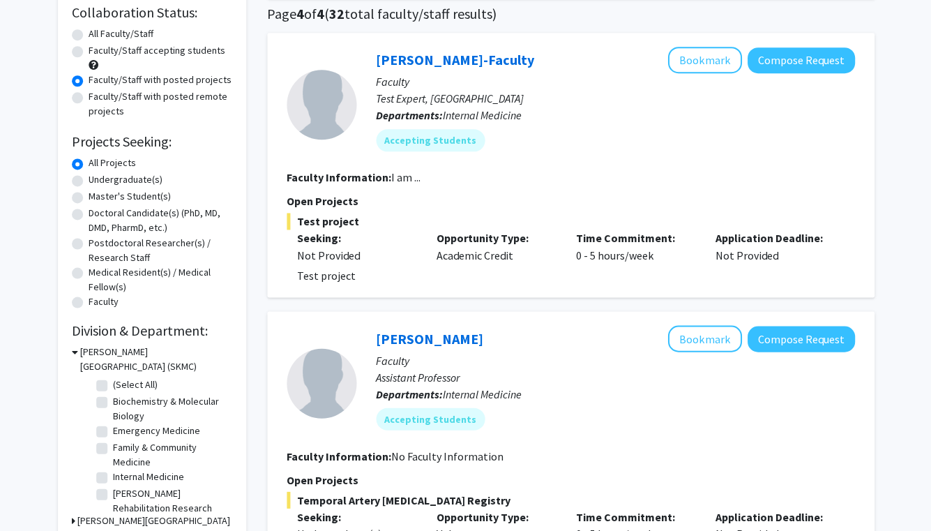
scroll to position [89, 0]
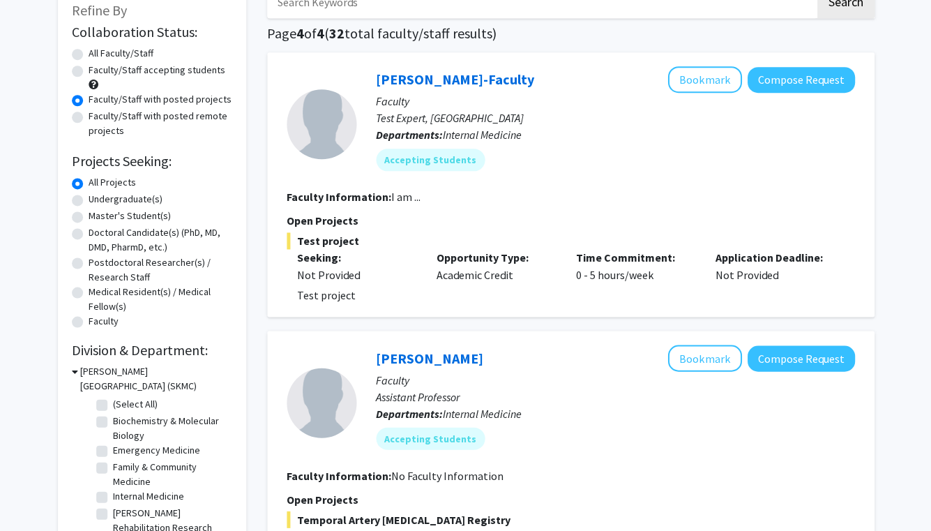
click at [128, 53] on label "All Faculty/Staff" at bounding box center [121, 53] width 65 height 15
click at [98, 53] on input "All Faculty/Staff" at bounding box center [93, 50] width 9 height 9
radio input "true"
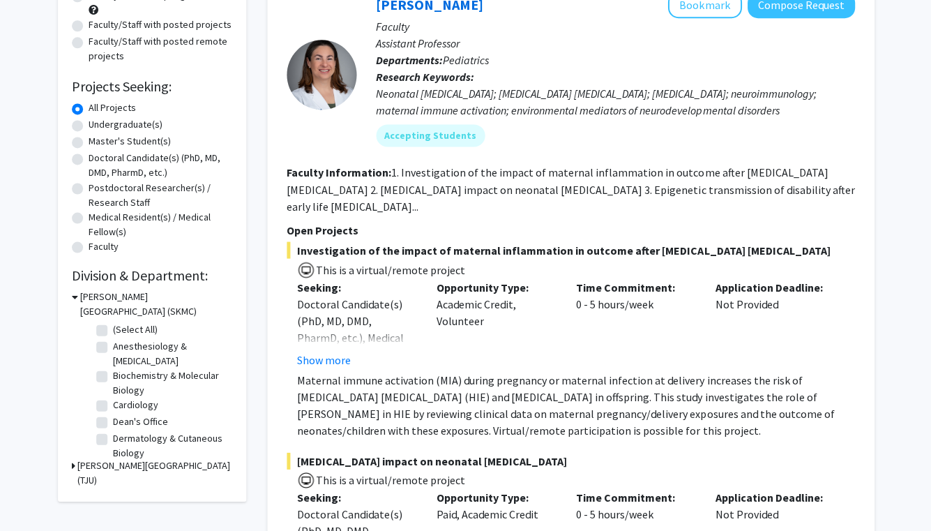
scroll to position [29, 0]
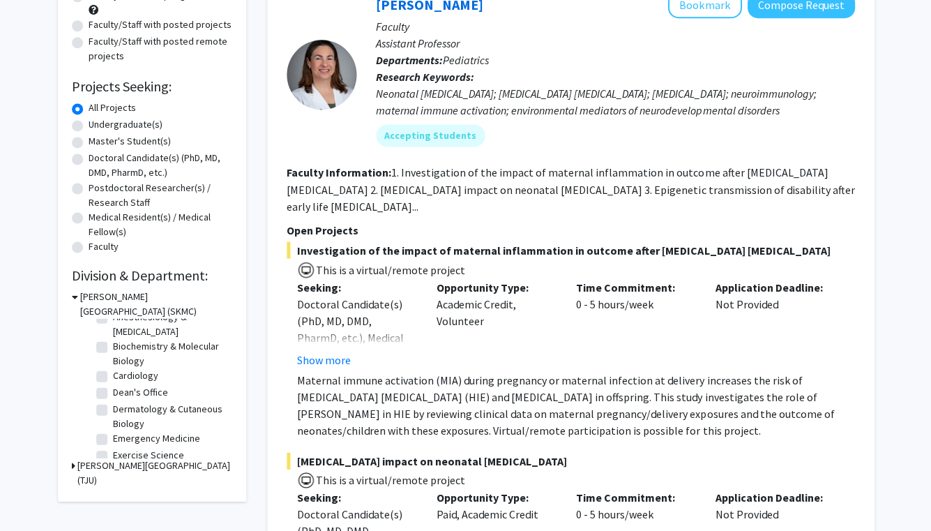
click at [113, 411] on label "Dermatology & Cutaneous Biology" at bounding box center [171, 416] width 116 height 29
click at [113, 411] on input "Dermatology & Cutaneous Biology" at bounding box center [117, 406] width 9 height 9
checkbox input "true"
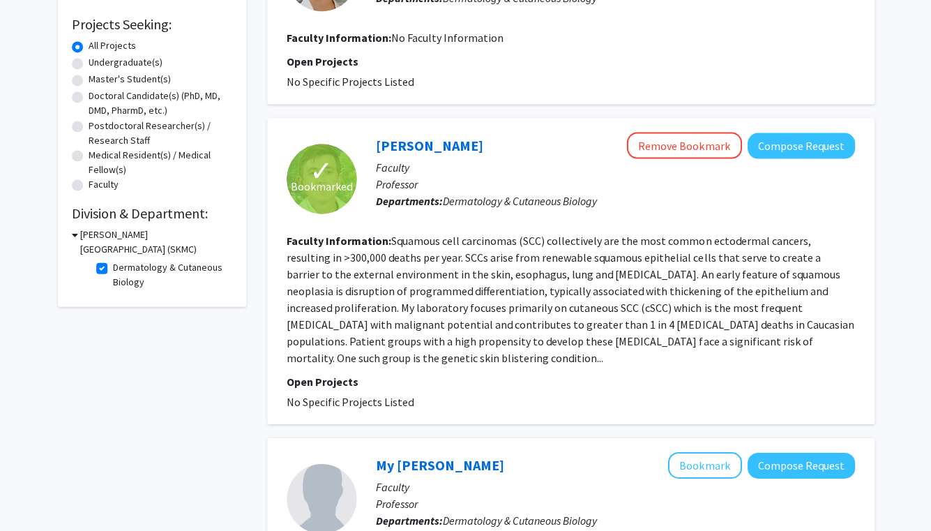
scroll to position [229, 0]
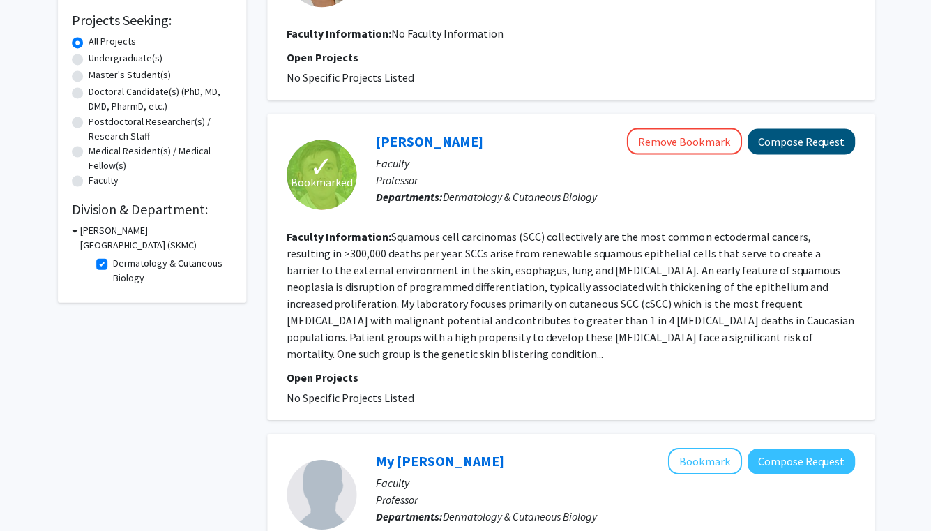
click at [785, 149] on button "Compose Request" at bounding box center [800, 142] width 107 height 26
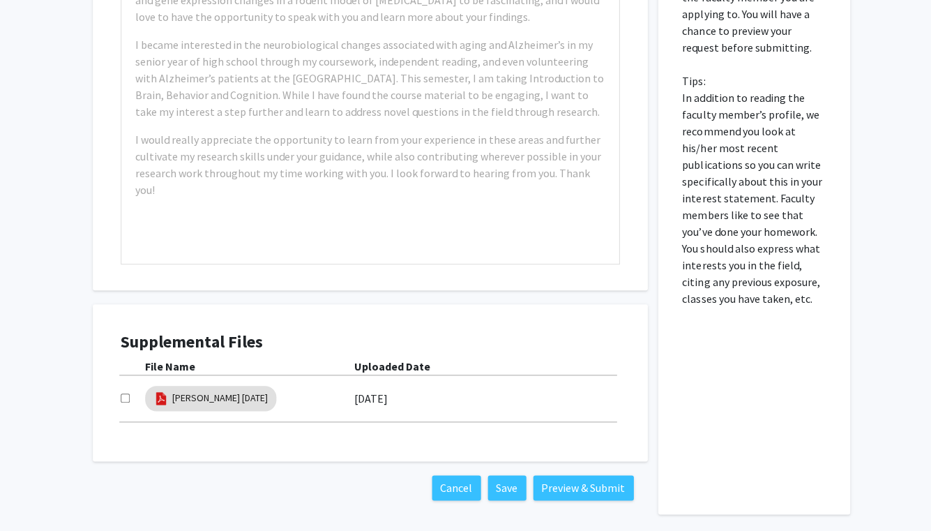
scroll to position [610, 0]
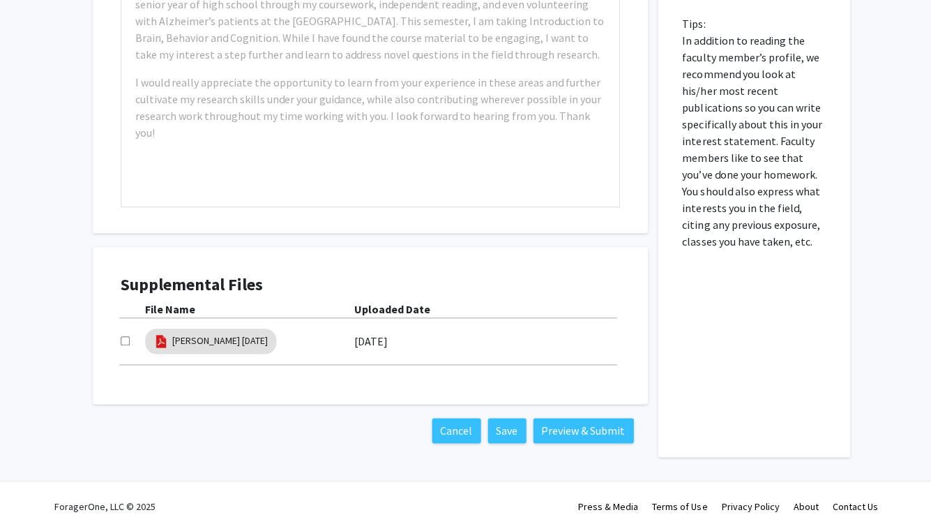
click at [130, 342] on div at bounding box center [133, 341] width 24 height 17
click at [126, 342] on input "checkbox" at bounding box center [125, 341] width 9 height 9
checkbox input "true"
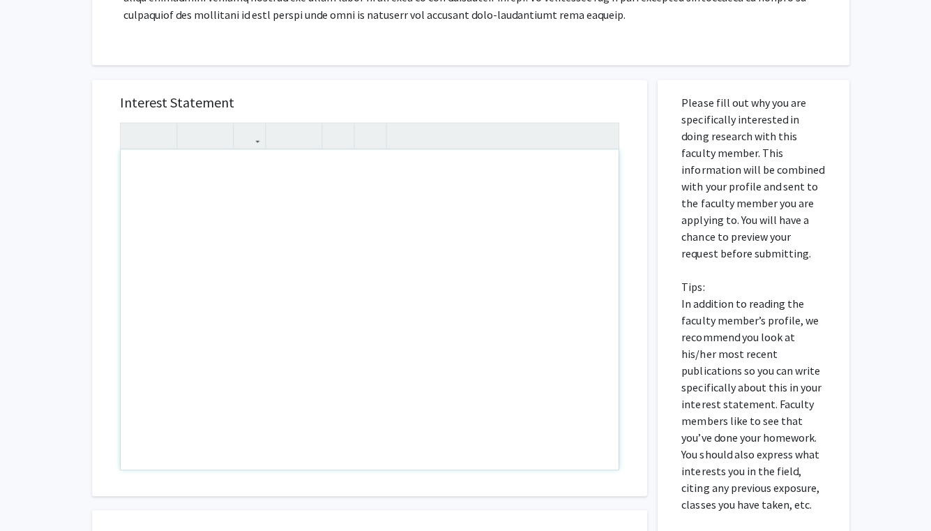
scroll to position [301, 0]
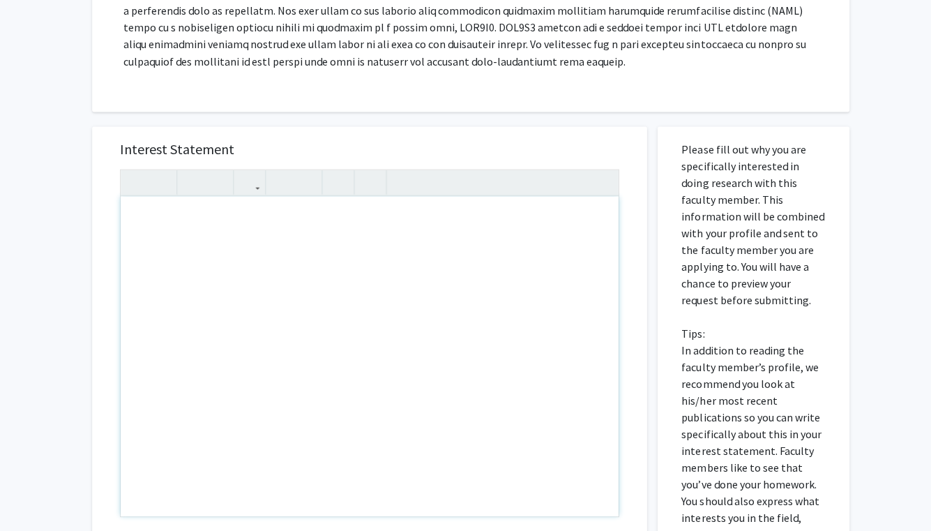
click at [140, 213] on div "Note to users with screen readers: Please press Alt+0 or Option+0 to deactivate…" at bounding box center [369, 355] width 497 height 319
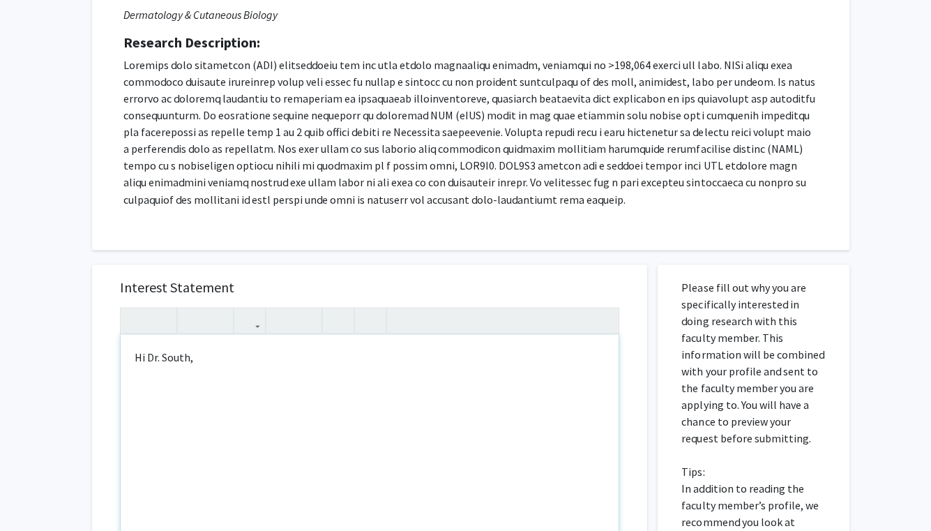
scroll to position [148, 0]
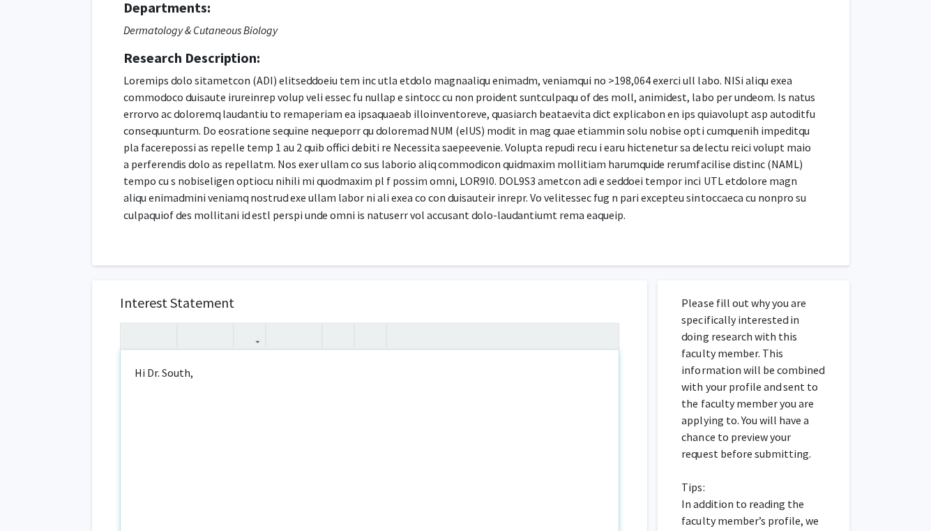
click at [144, 408] on div "Hi Dr. South," at bounding box center [369, 508] width 497 height 319
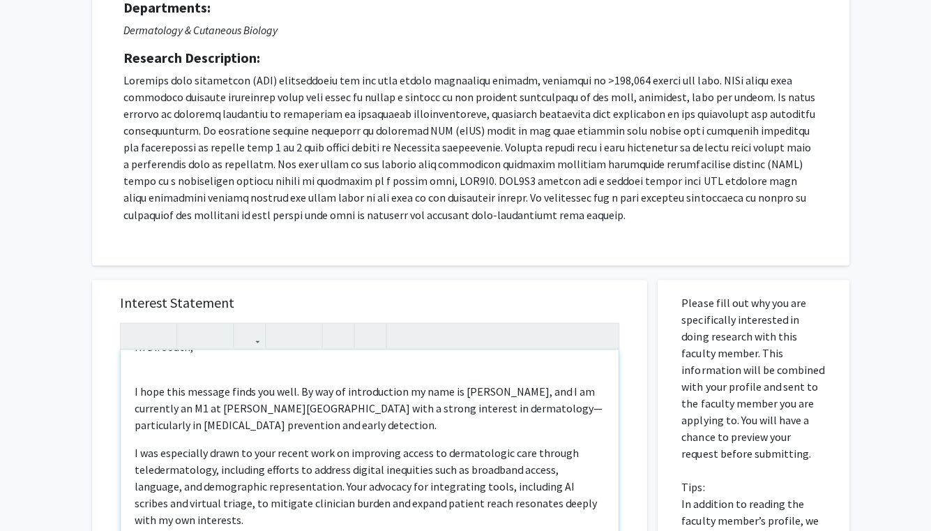
scroll to position [12, 0]
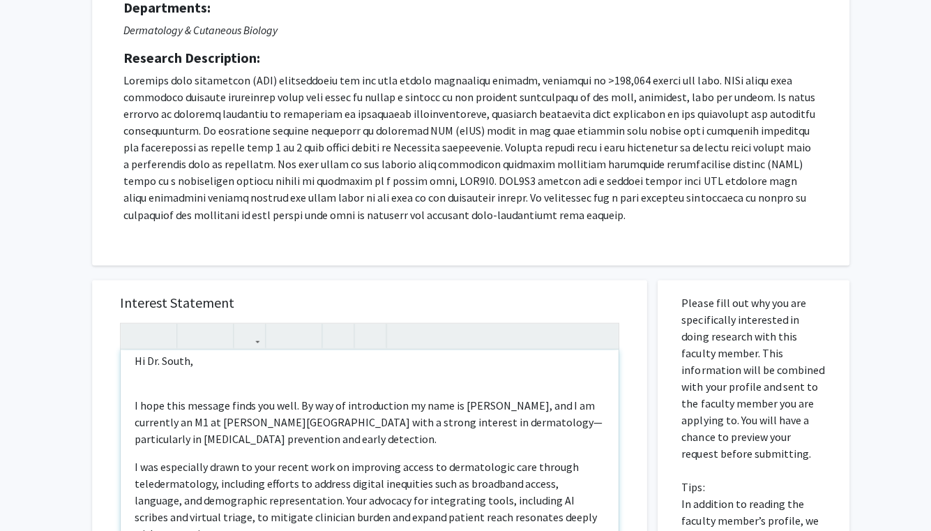
click at [146, 379] on div "Hi Dr. South, I hope this message finds you well. By way of introduction my nam…" at bounding box center [369, 508] width 497 height 319
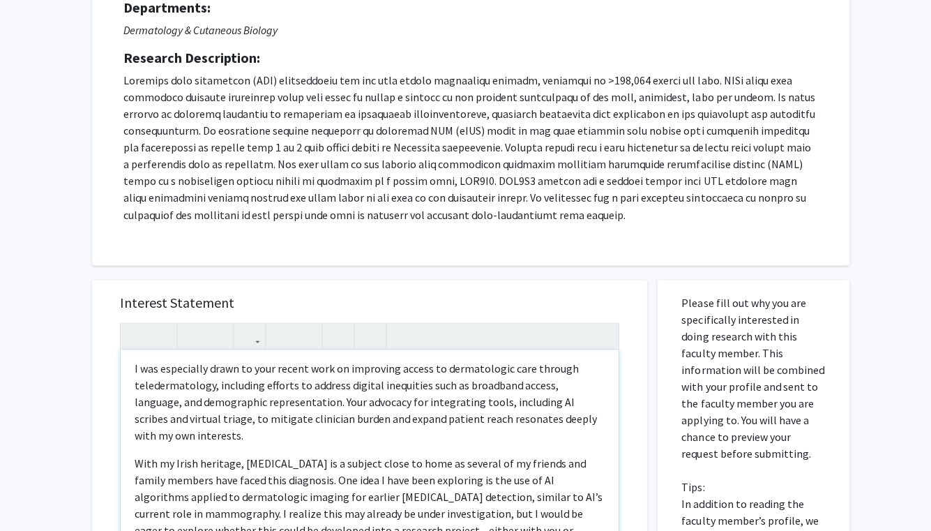
scroll to position [101, 0]
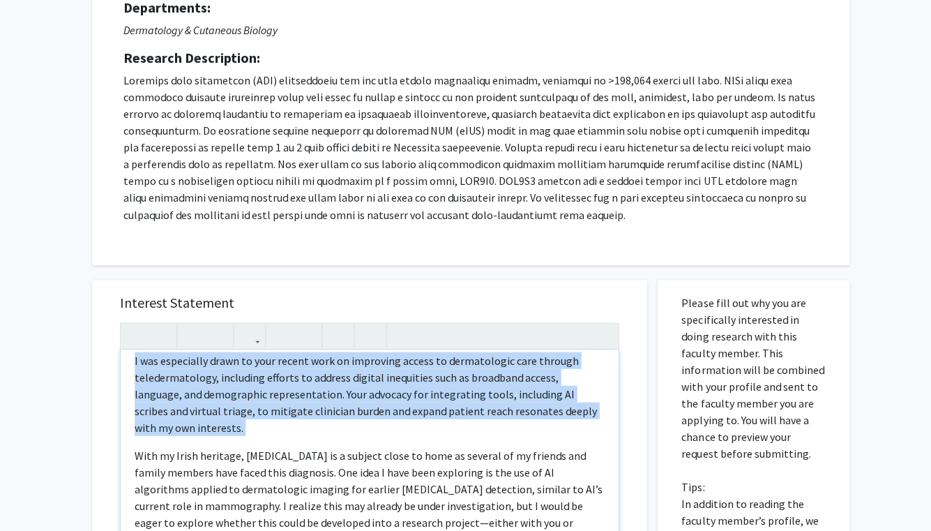
drag, startPoint x: 130, startPoint y: 439, endPoint x: 120, endPoint y: 363, distance: 75.9
click at [121, 363] on div "Hi Dr. South, I hope this message finds you well. By way of introduction my nam…" at bounding box center [369, 508] width 497 height 319
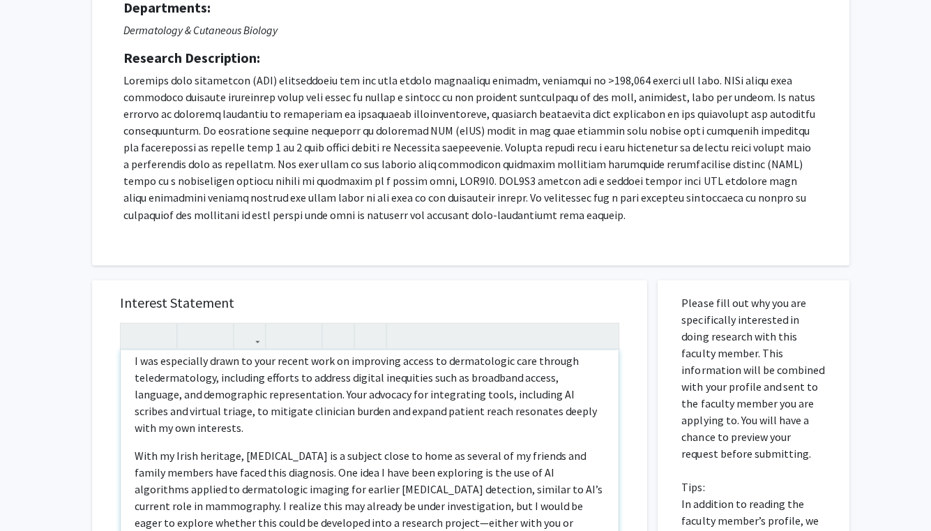
type textarea "<l>Ip Do. Sitam,</c><a>E sedd eius tempori utlab etd magn. Al eni ad minimvenia…"
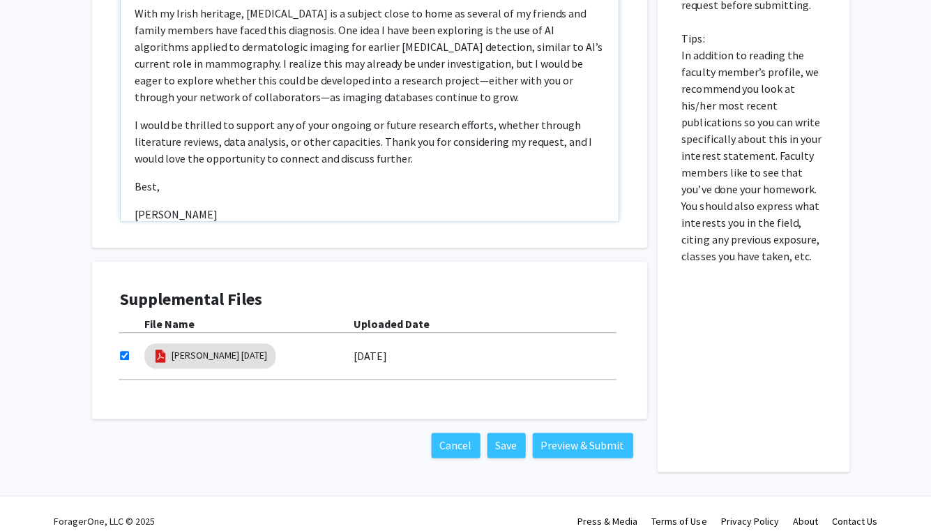
scroll to position [596, 0]
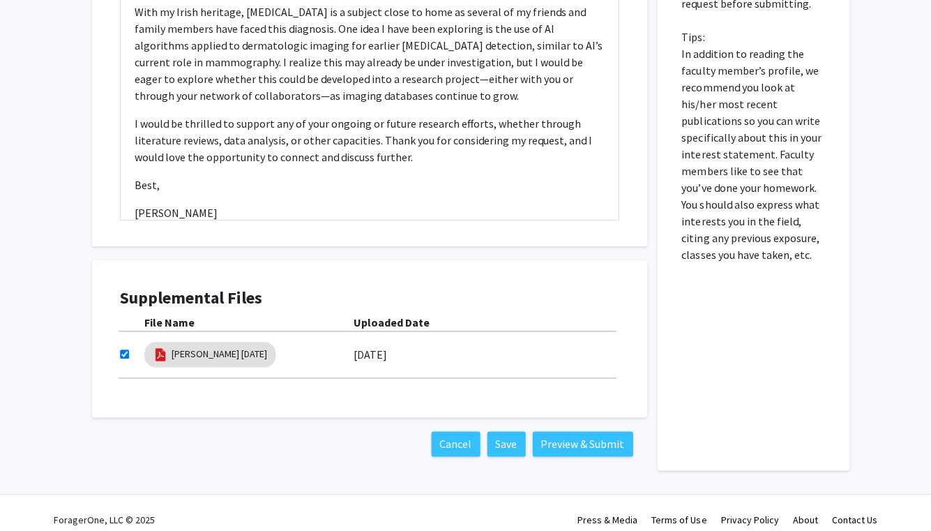
drag, startPoint x: 570, startPoint y: 448, endPoint x: 360, endPoint y: 484, distance: 213.7
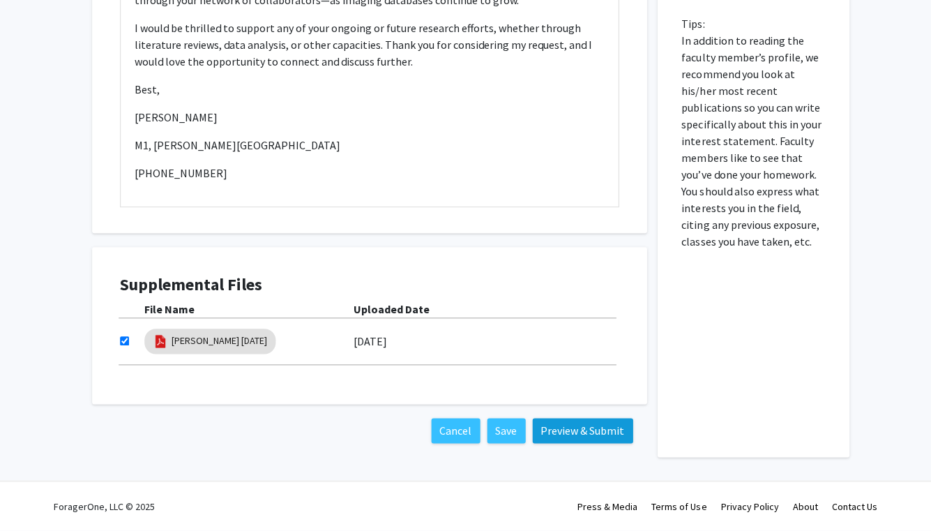
scroll to position [611, 0]
click at [568, 430] on button "Preview & Submit" at bounding box center [583, 430] width 100 height 25
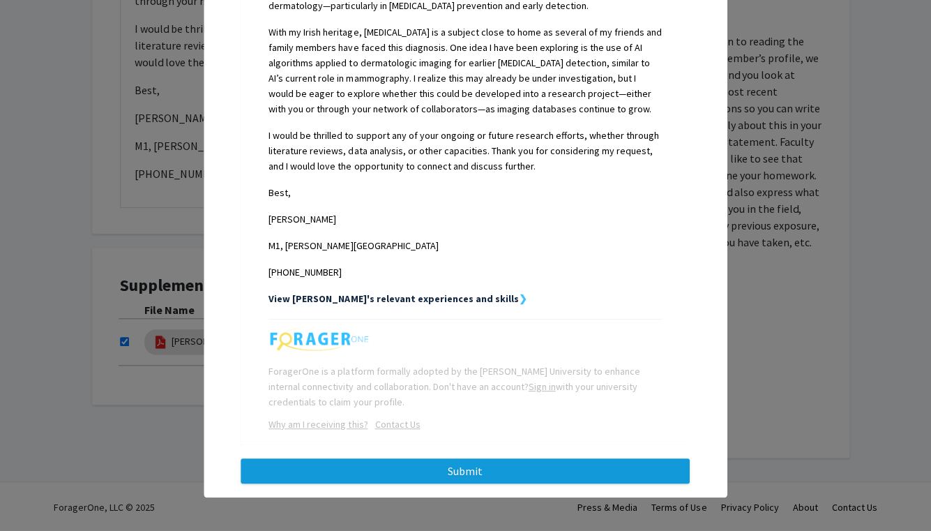
scroll to position [441, 0]
click at [402, 478] on button "Submit" at bounding box center [465, 470] width 448 height 25
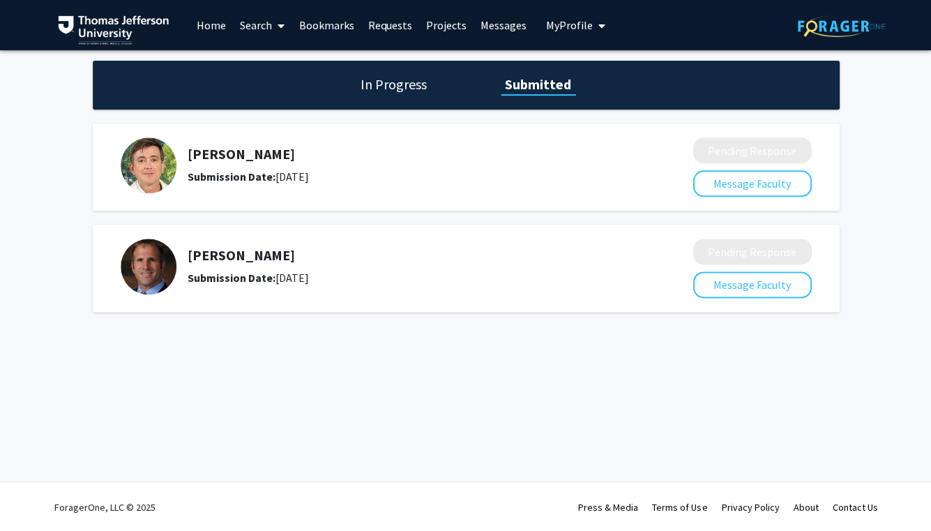
click at [346, 29] on link "Bookmarks" at bounding box center [325, 25] width 69 height 49
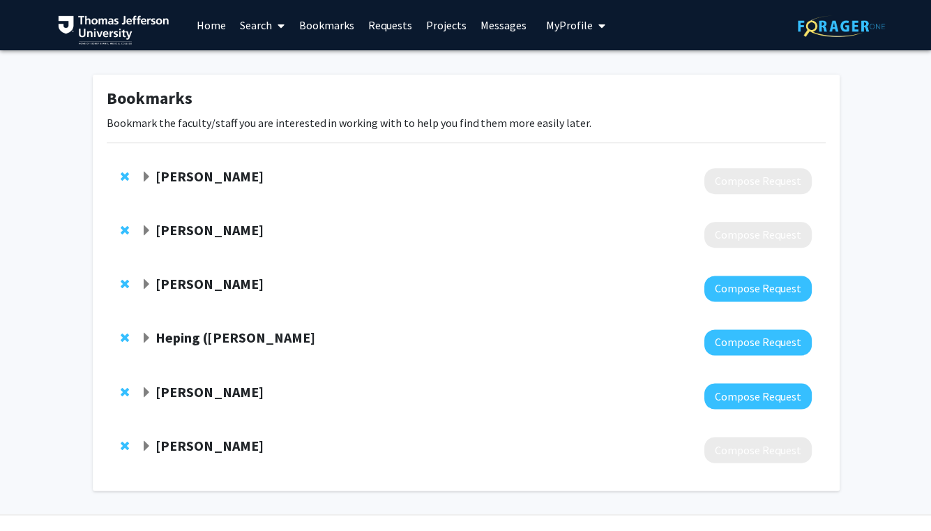
click at [213, 20] on link "Home" at bounding box center [211, 25] width 43 height 49
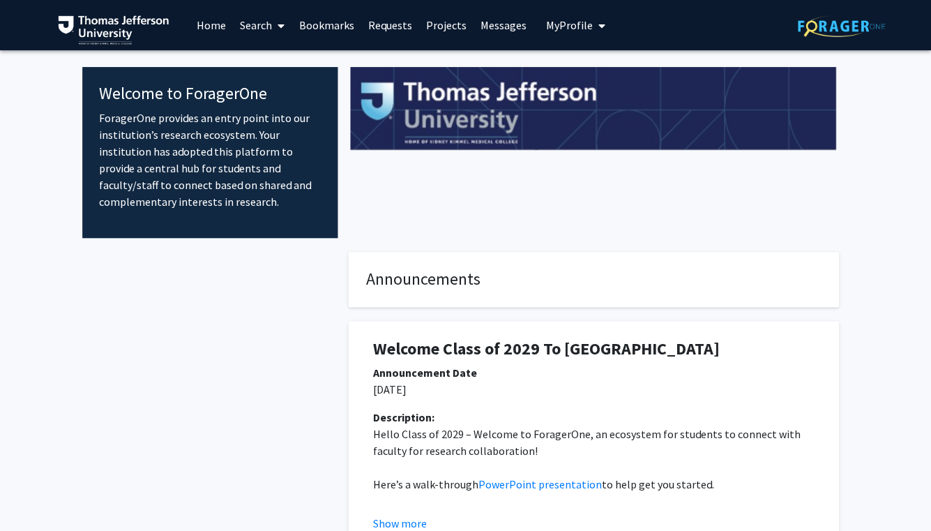
click at [269, 23] on link "Search" at bounding box center [262, 25] width 59 height 49
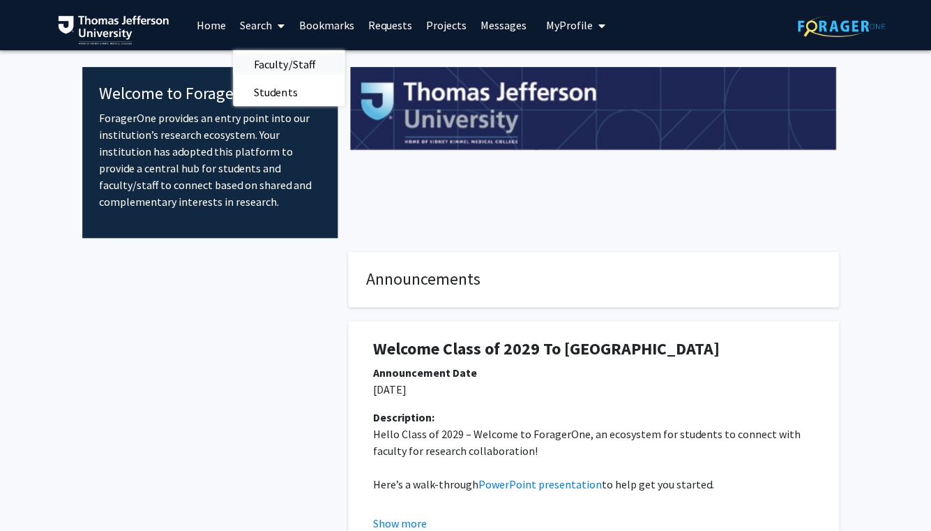
click at [273, 68] on span "Faculty/Staff" at bounding box center [284, 64] width 103 height 28
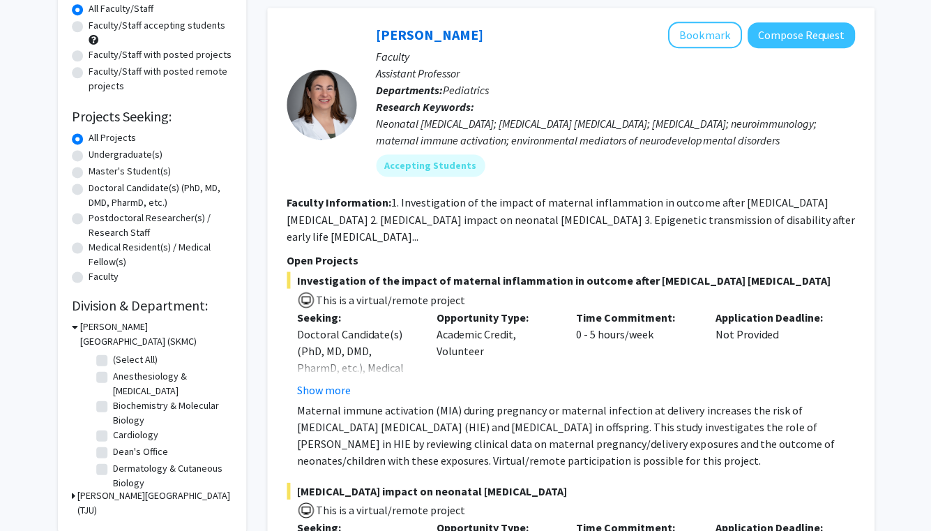
scroll to position [6, 0]
click at [113, 462] on label "Dermatology & Cutaneous Biology" at bounding box center [171, 469] width 116 height 29
click at [113, 462] on input "Dermatology & Cutaneous Biology" at bounding box center [117, 459] width 9 height 9
checkbox input "true"
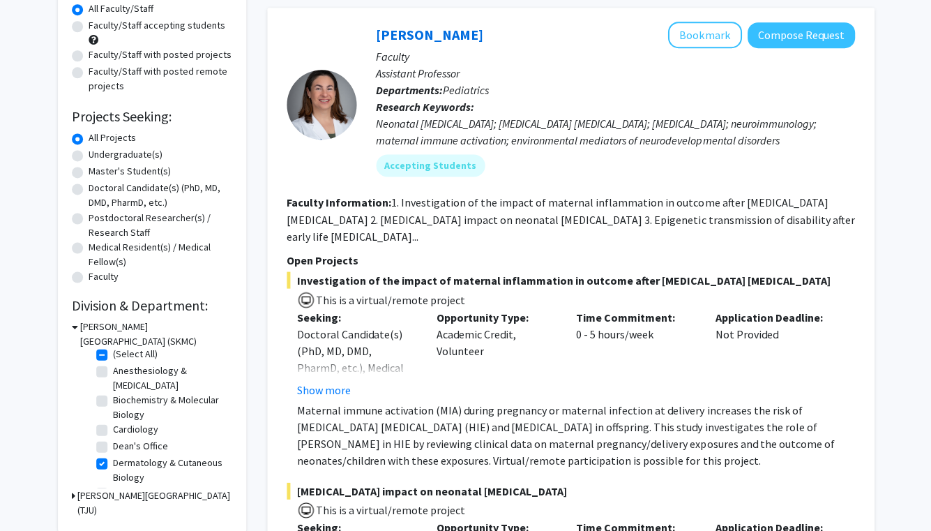
checkbox input "true"
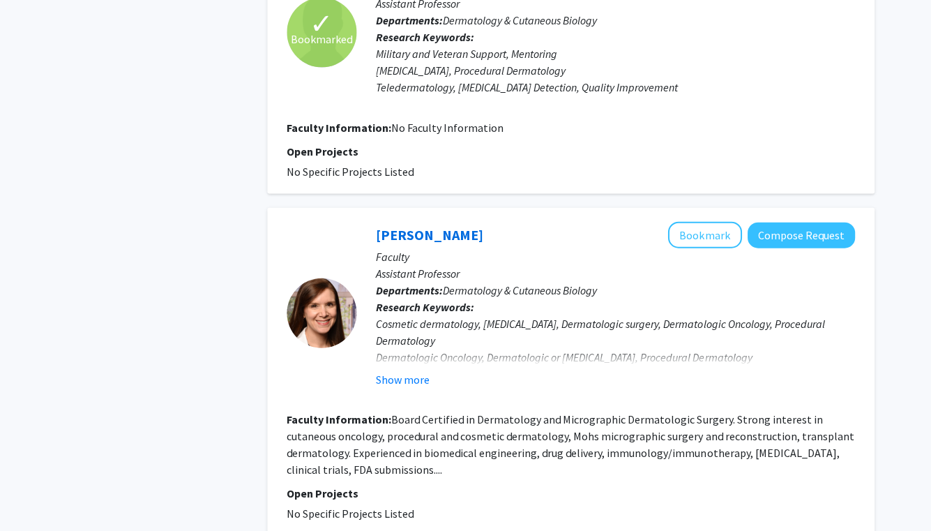
scroll to position [944, 0]
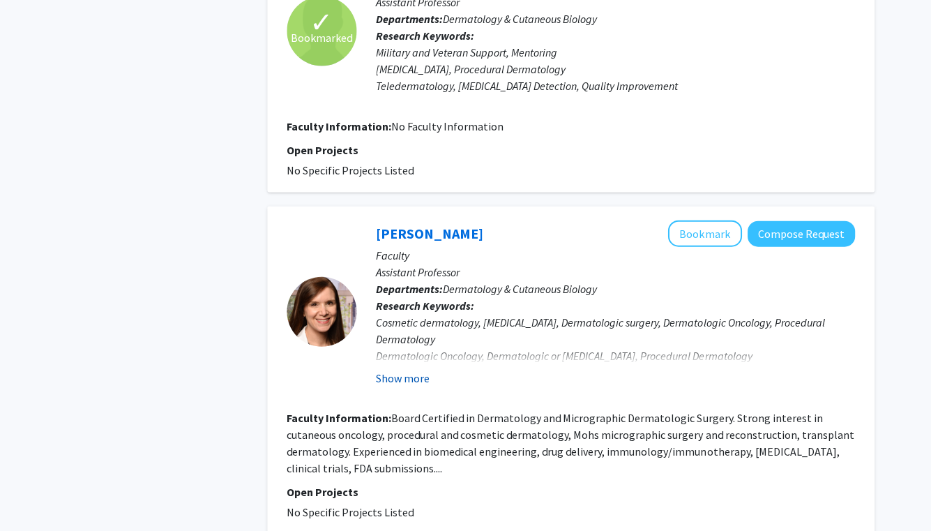
click at [423, 370] on button "Show more" at bounding box center [403, 378] width 54 height 17
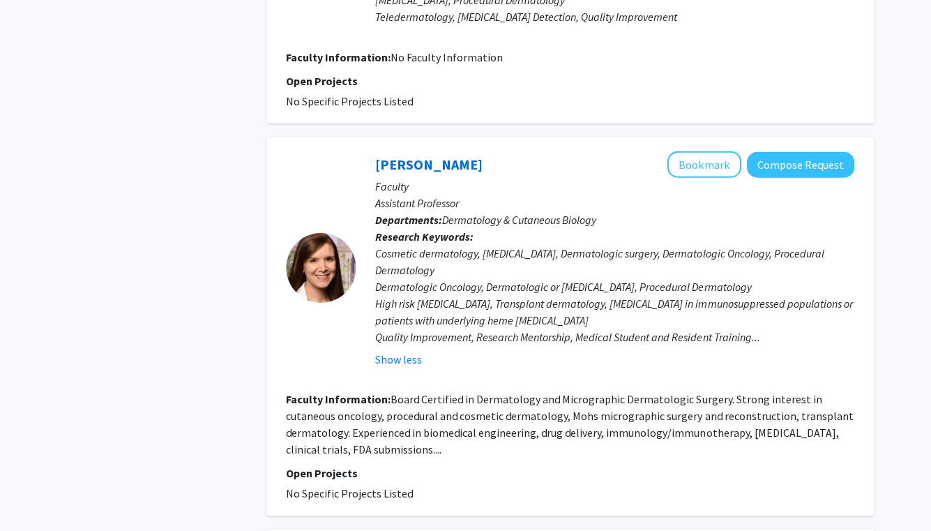
scroll to position [1014, 0]
click at [797, 153] on button "Compose Request" at bounding box center [800, 164] width 107 height 26
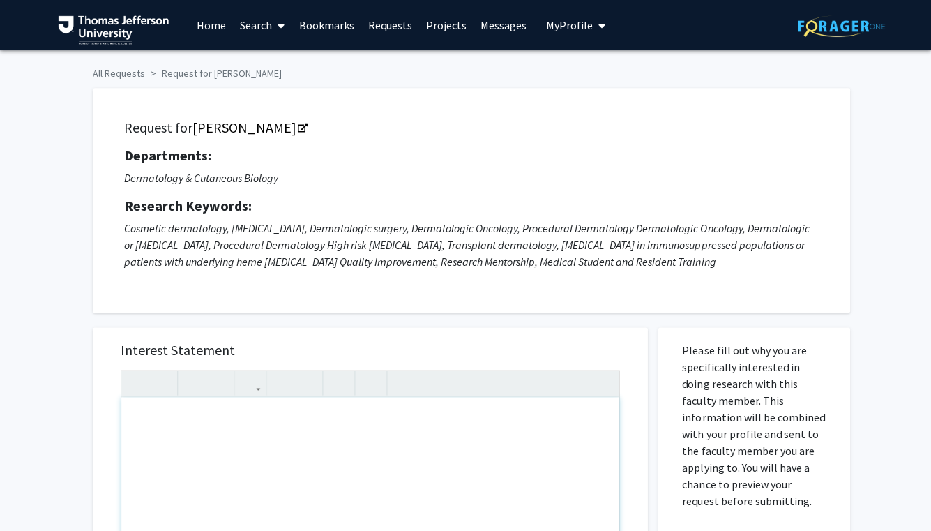
paste div "Note to users with screen readers: Please press Alt+0 or Option+0 to deactivate…"
type textarea "<p>My name is [PERSON_NAME], and I’m a first-year medical student at [PERSON_NA…"
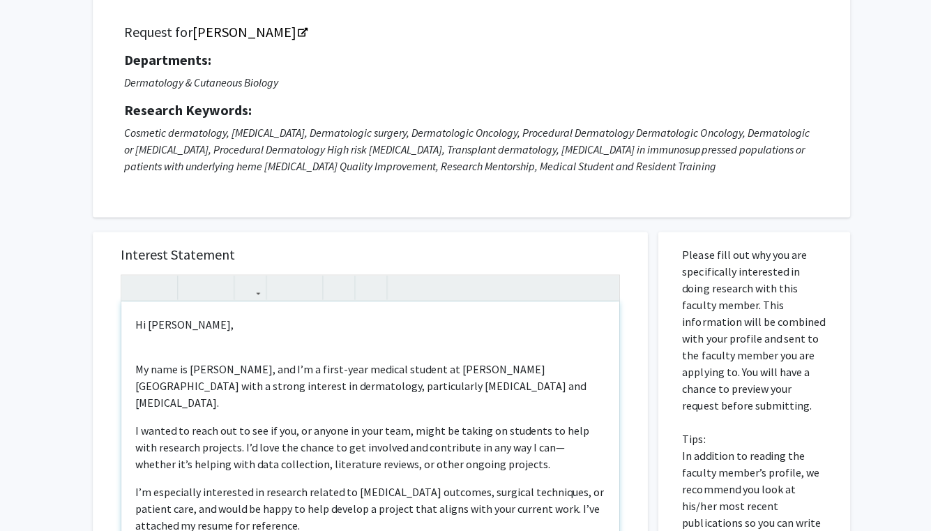
scroll to position [101, 0]
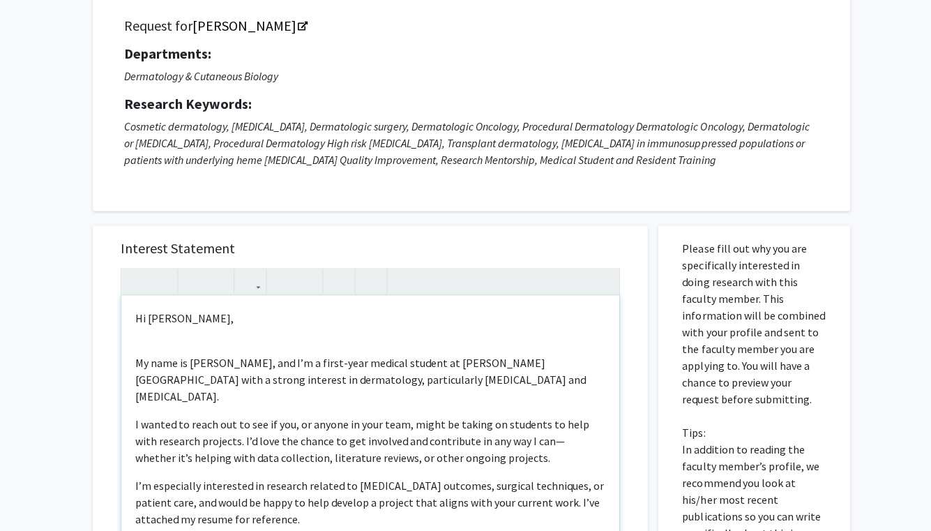
click at [133, 470] on div "Hi [PERSON_NAME], My name is [PERSON_NAME], and I’m a first-year medical studen…" at bounding box center [369, 455] width 497 height 319
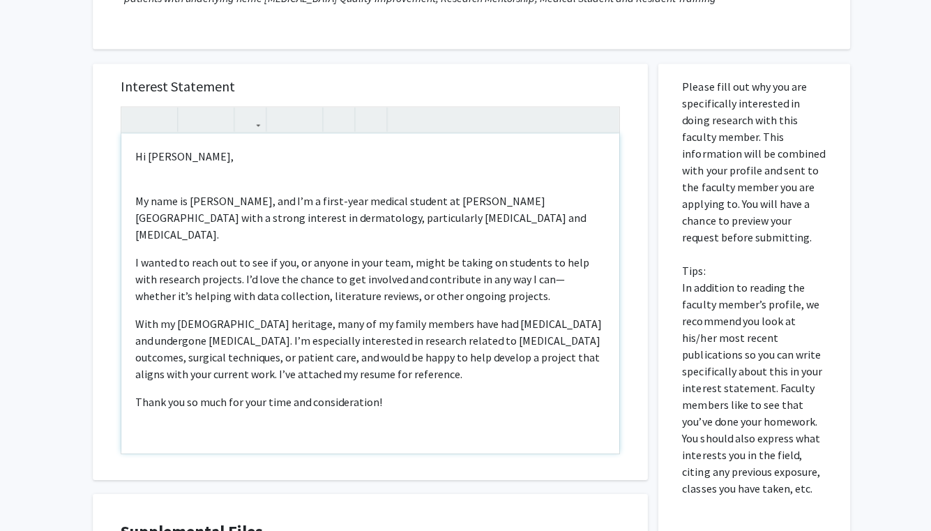
scroll to position [267, 0]
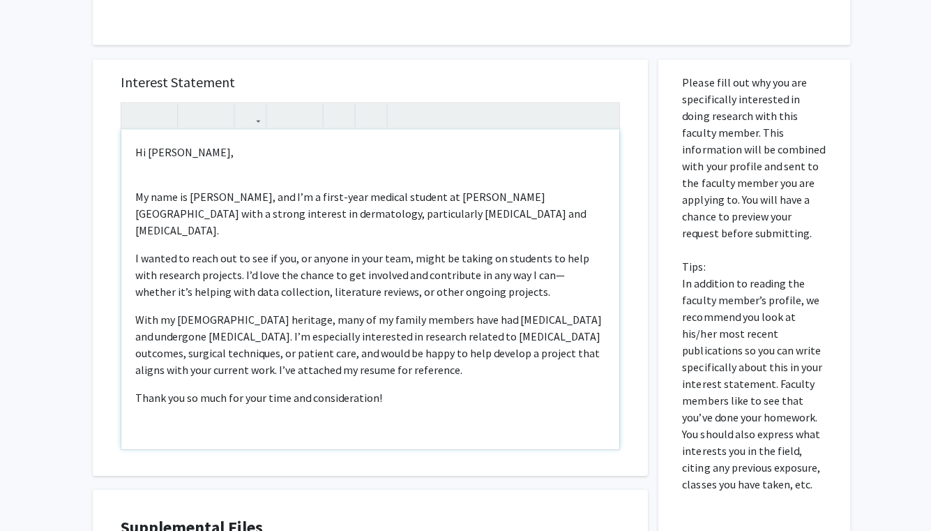
click at [381, 389] on p "Thank you so much for your time and consideration!" at bounding box center [369, 397] width 469 height 17
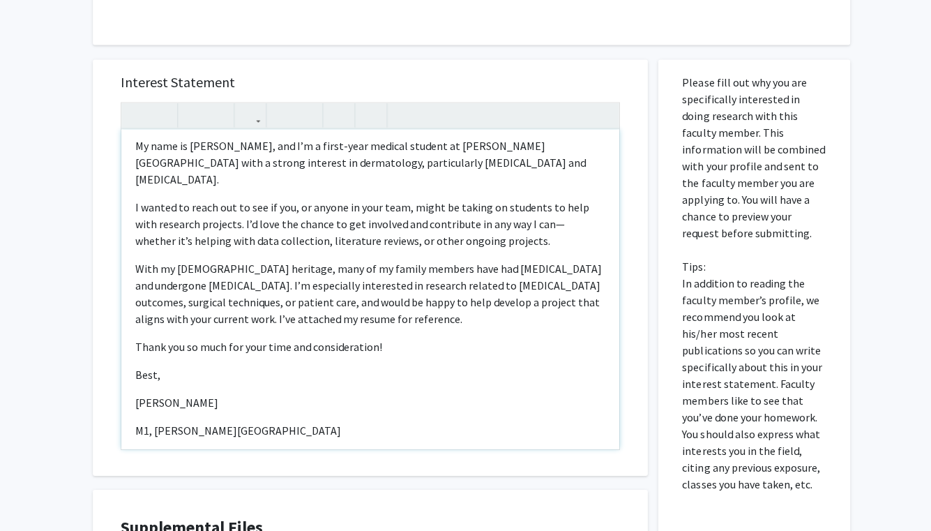
scroll to position [105, 0]
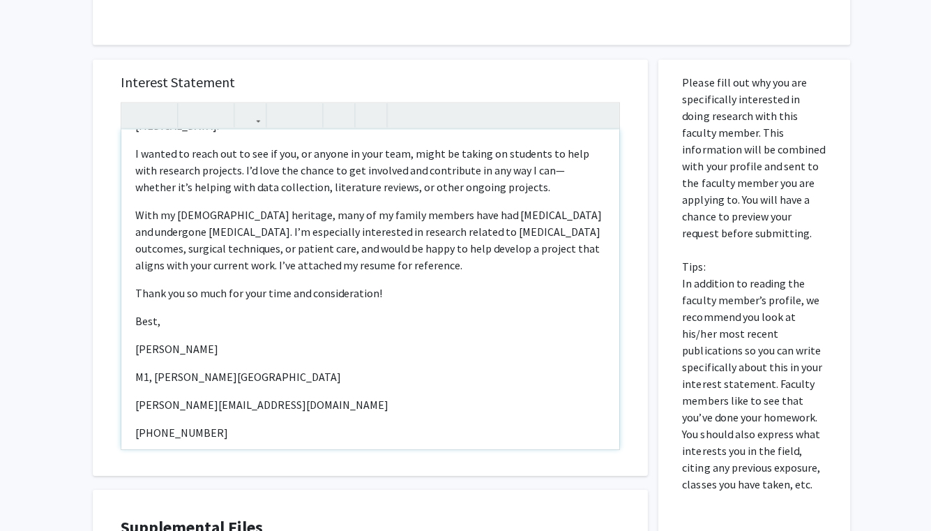
type textarea "<l>Ip Do. Sitamet-Consecte,</a><e><se><d>Ei temp in Utlabor Etdolo, mag A’e a m…"
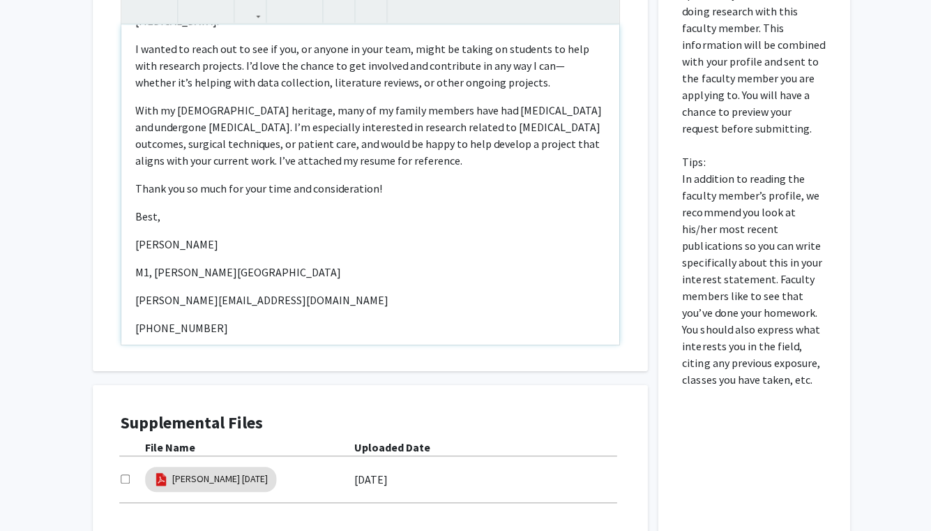
scroll to position [403, 0]
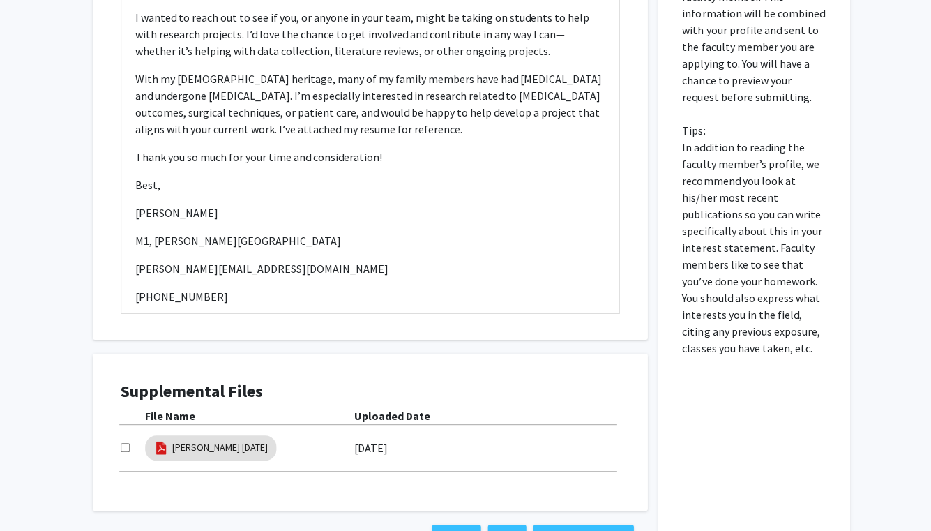
click at [127, 447] on input "checkbox" at bounding box center [125, 447] width 9 height 9
checkbox input "true"
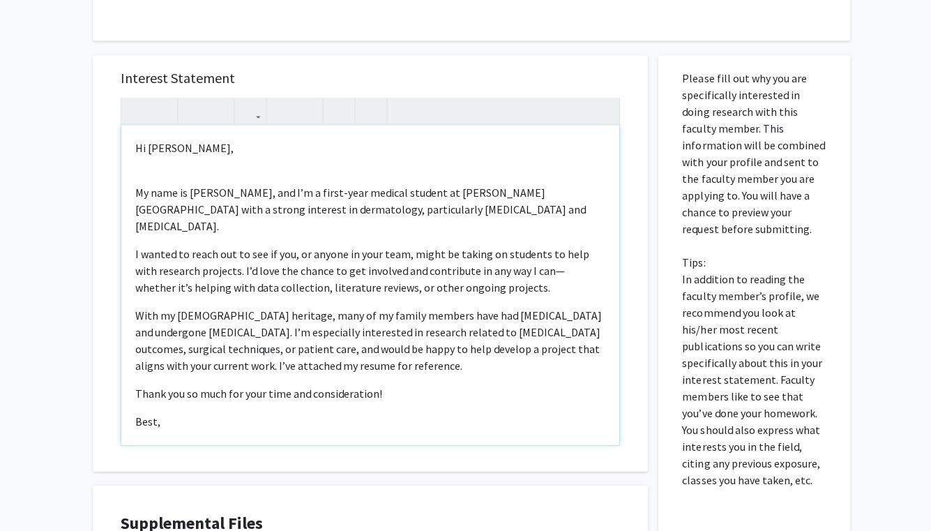
scroll to position [258, 0]
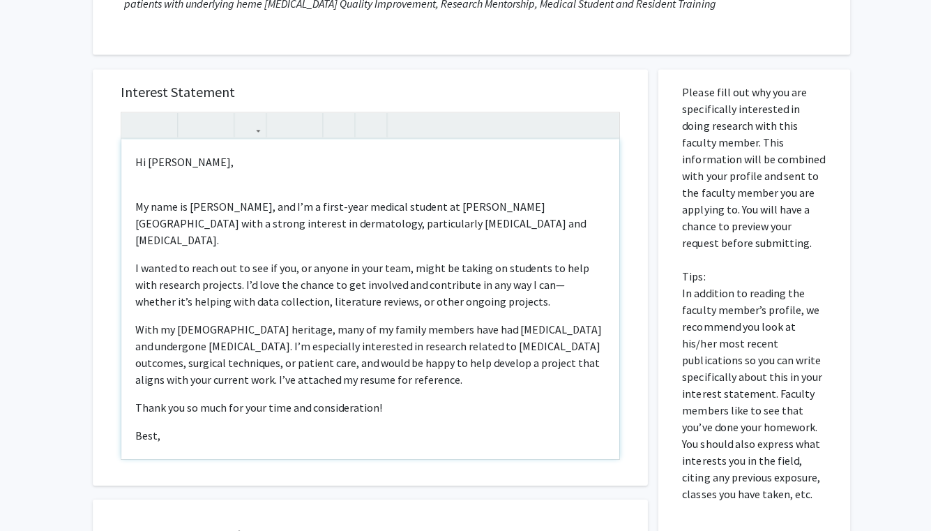
click at [153, 183] on p "My name is [PERSON_NAME], and I’m a first-year medical student at [PERSON_NAME]…" at bounding box center [369, 368] width 469 height 374
type textarea "<l>Ip Do. Sitamet-Consecte,</a><e><s>Do eius te Incidid Utlabo, etd M’a e admin…"
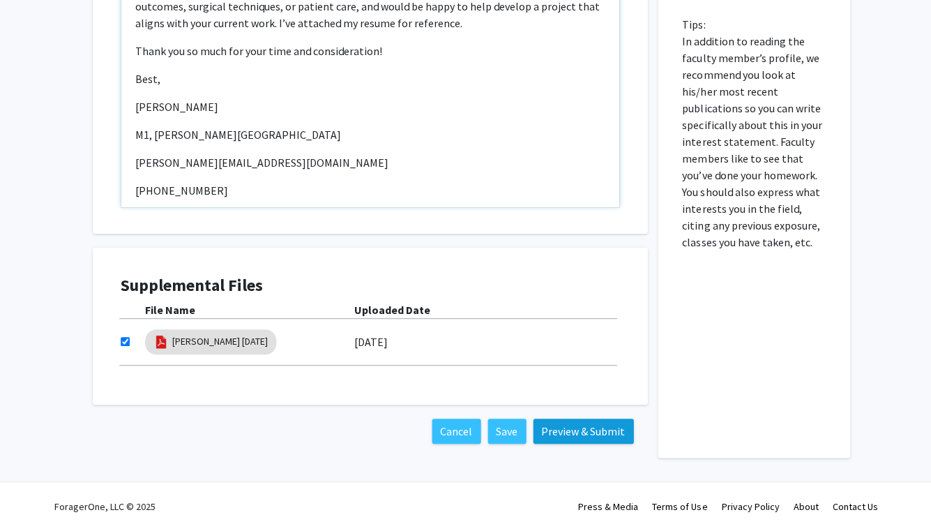
scroll to position [510, 0]
click at [607, 435] on button "Preview & Submit" at bounding box center [583, 430] width 100 height 25
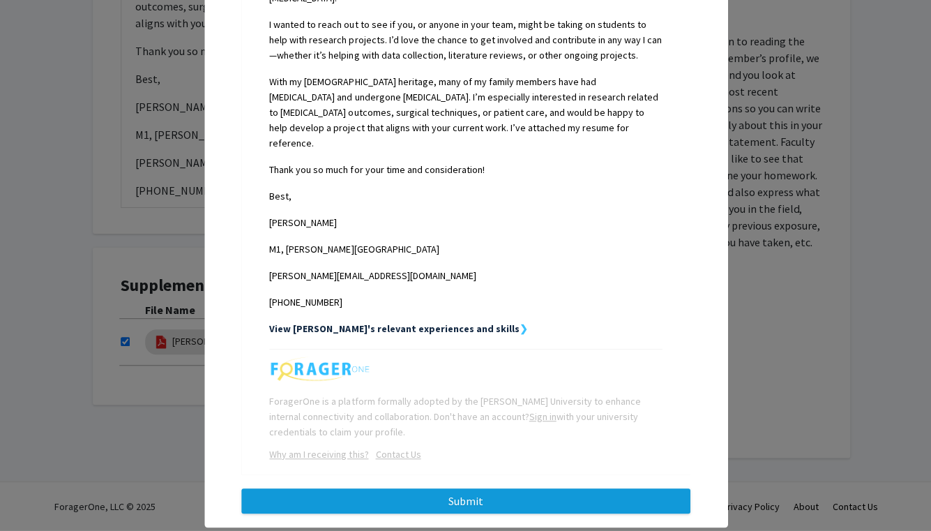
scroll to position [448, 0]
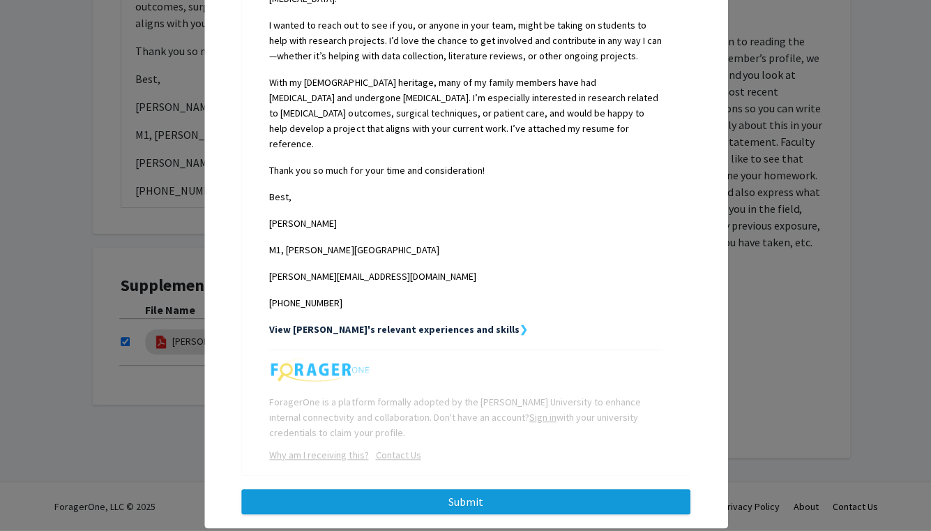
click at [536, 489] on button "Submit" at bounding box center [465, 501] width 448 height 25
